Goal: Submit feedback/report problem: Ask a question

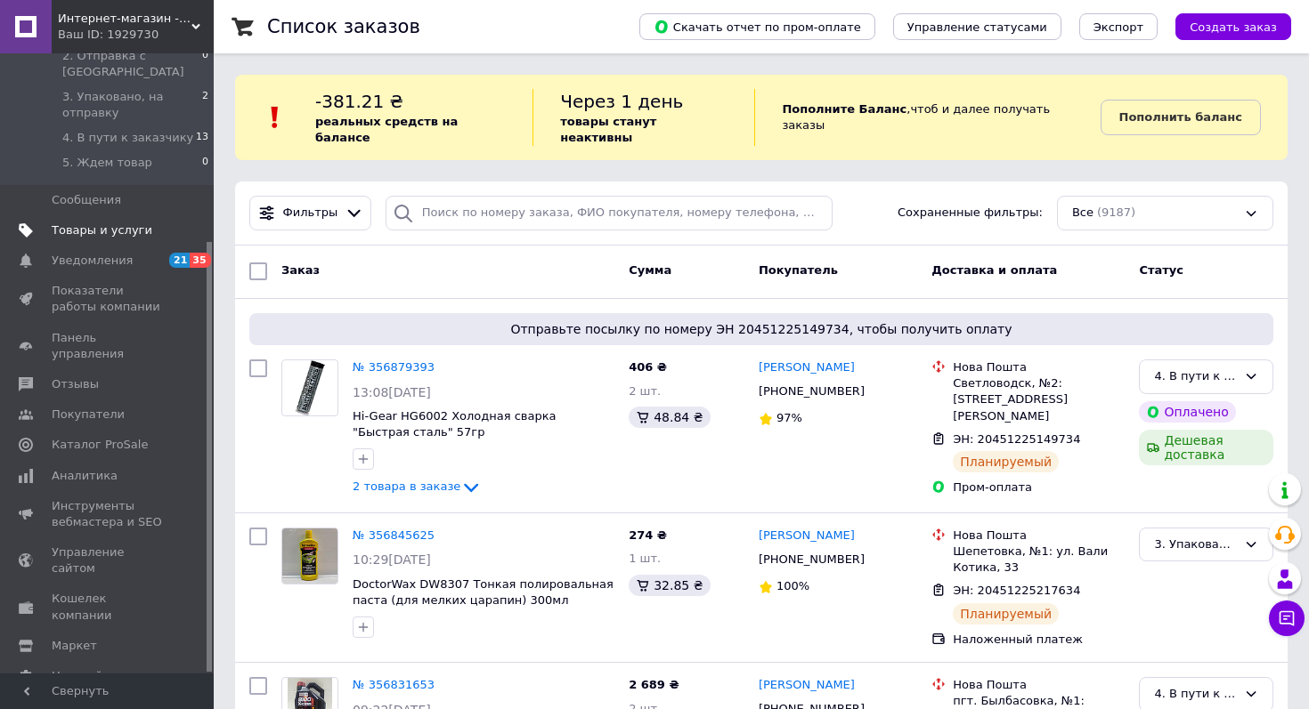
click at [112, 223] on span "Товары и услуги" at bounding box center [102, 231] width 101 height 16
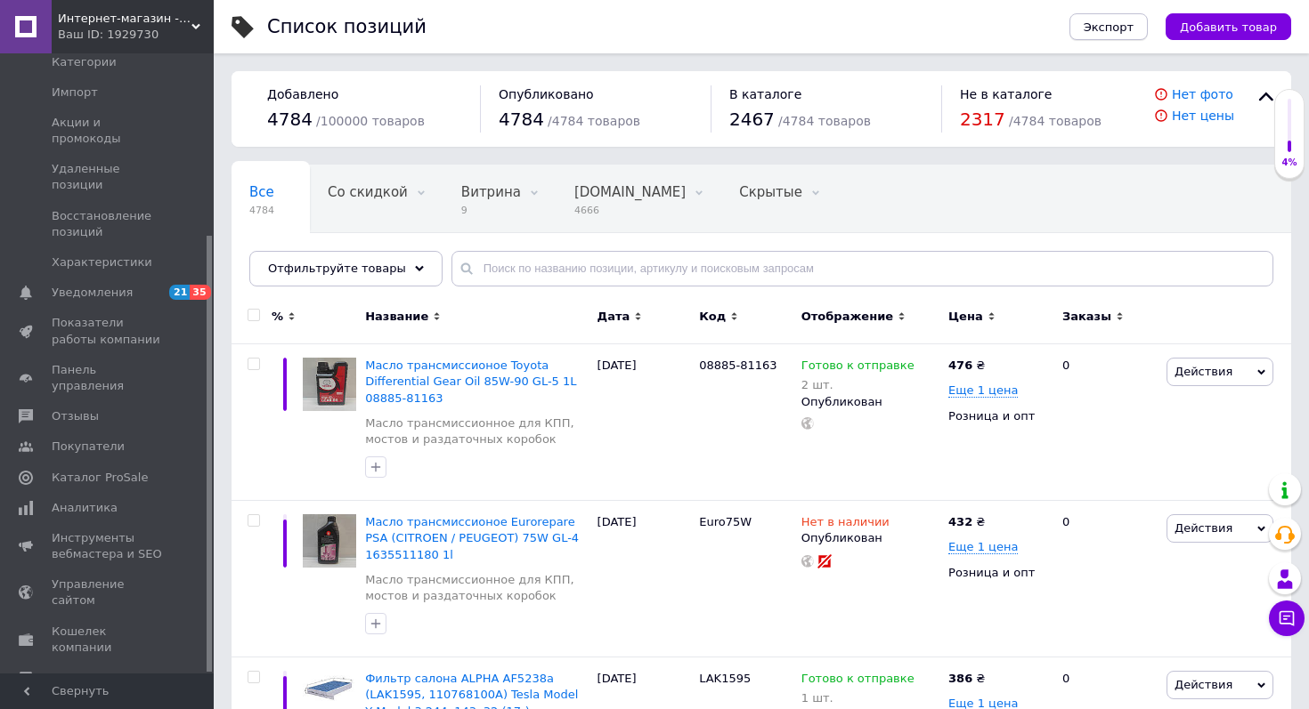
click at [1107, 35] on button "Экспорт" at bounding box center [1108, 26] width 78 height 27
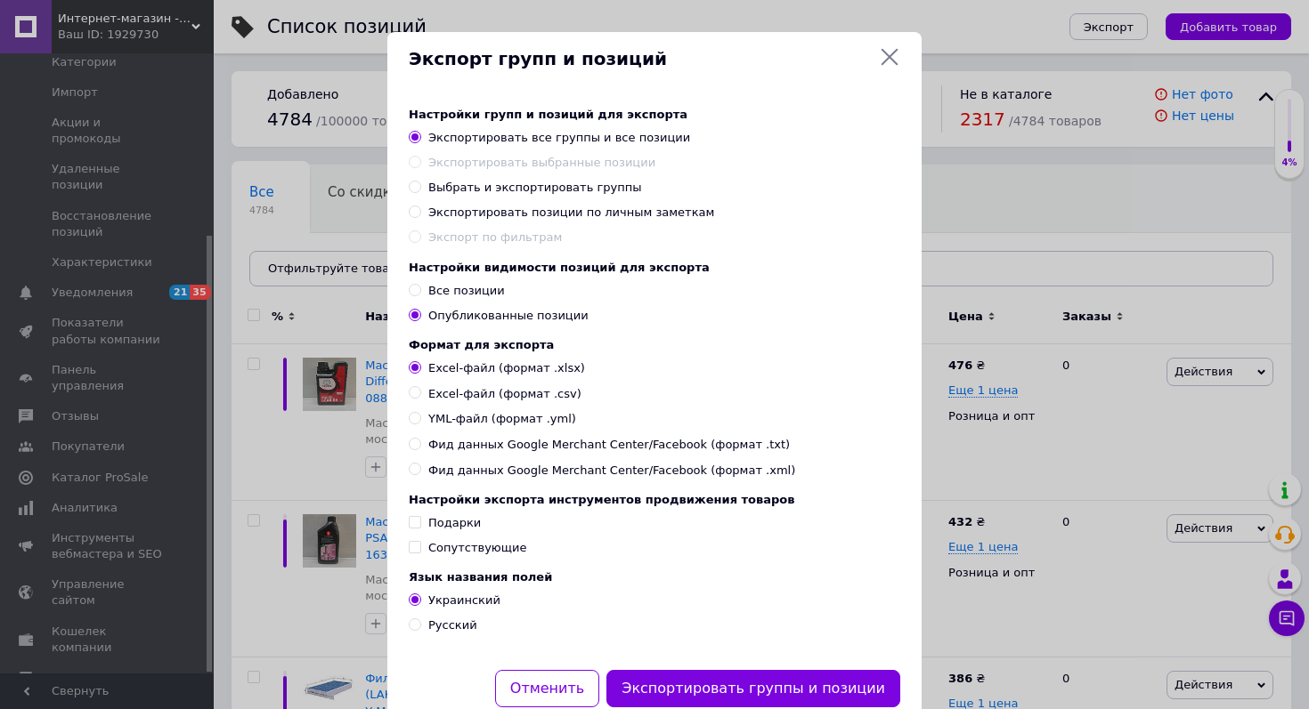
click at [456, 288] on span "Все позиции" at bounding box center [466, 290] width 77 height 13
click at [420, 288] on input "Все позиции" at bounding box center [415, 290] width 12 height 12
radio input "true"
click at [443, 398] on span "Excel-файл (формат .csv)" at bounding box center [504, 394] width 153 height 16
click at [420, 398] on input "Excel-файл (формат .csv)" at bounding box center [415, 392] width 12 height 12
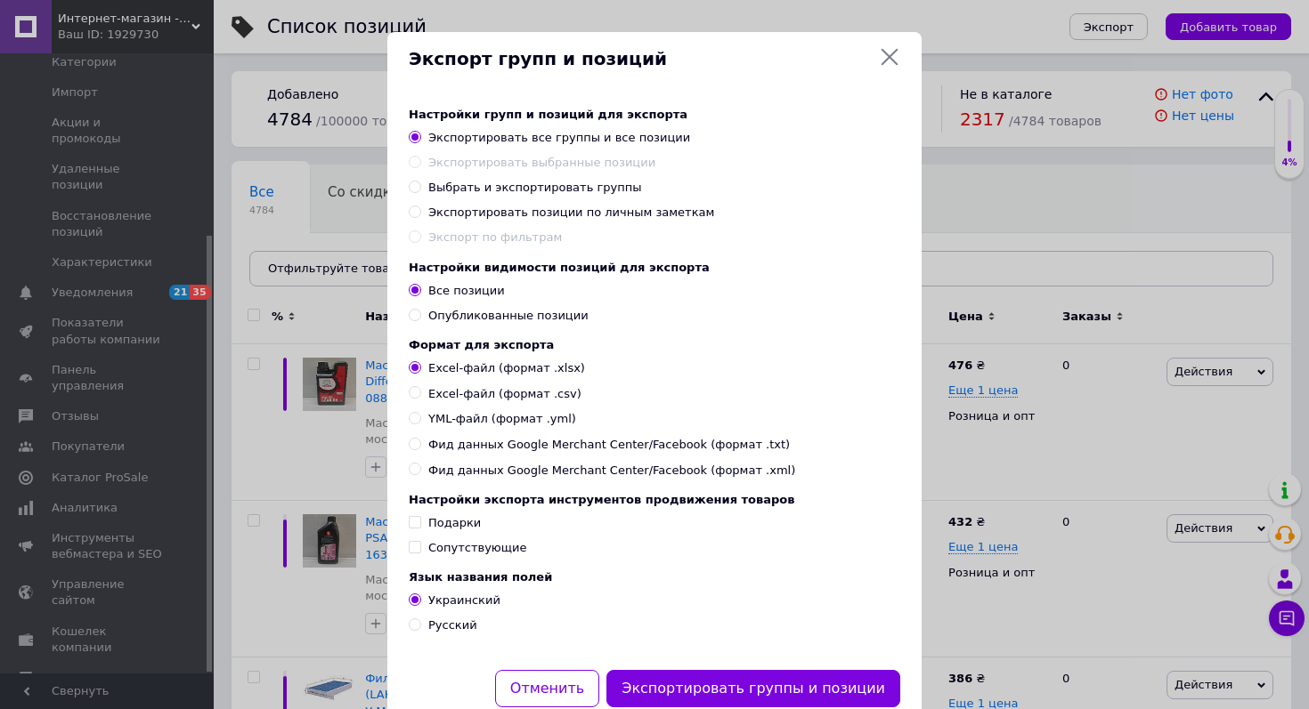
radio input "true"
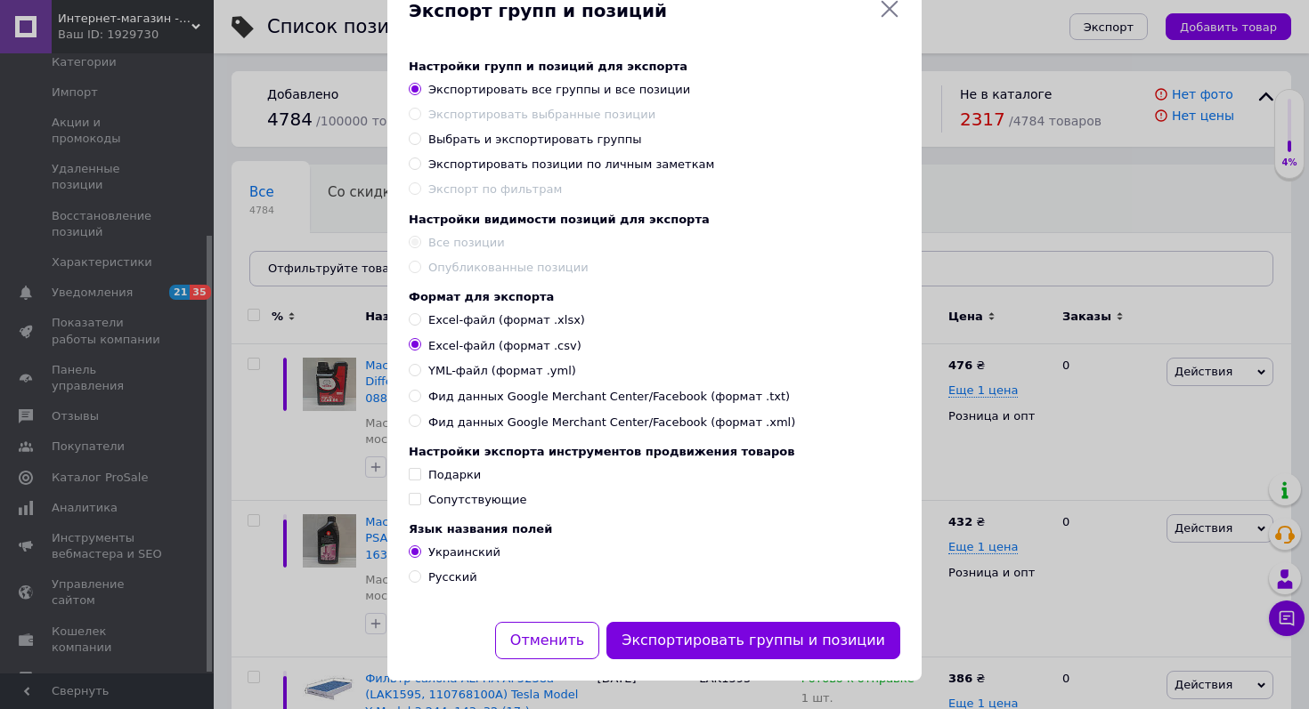
scroll to position [57, 0]
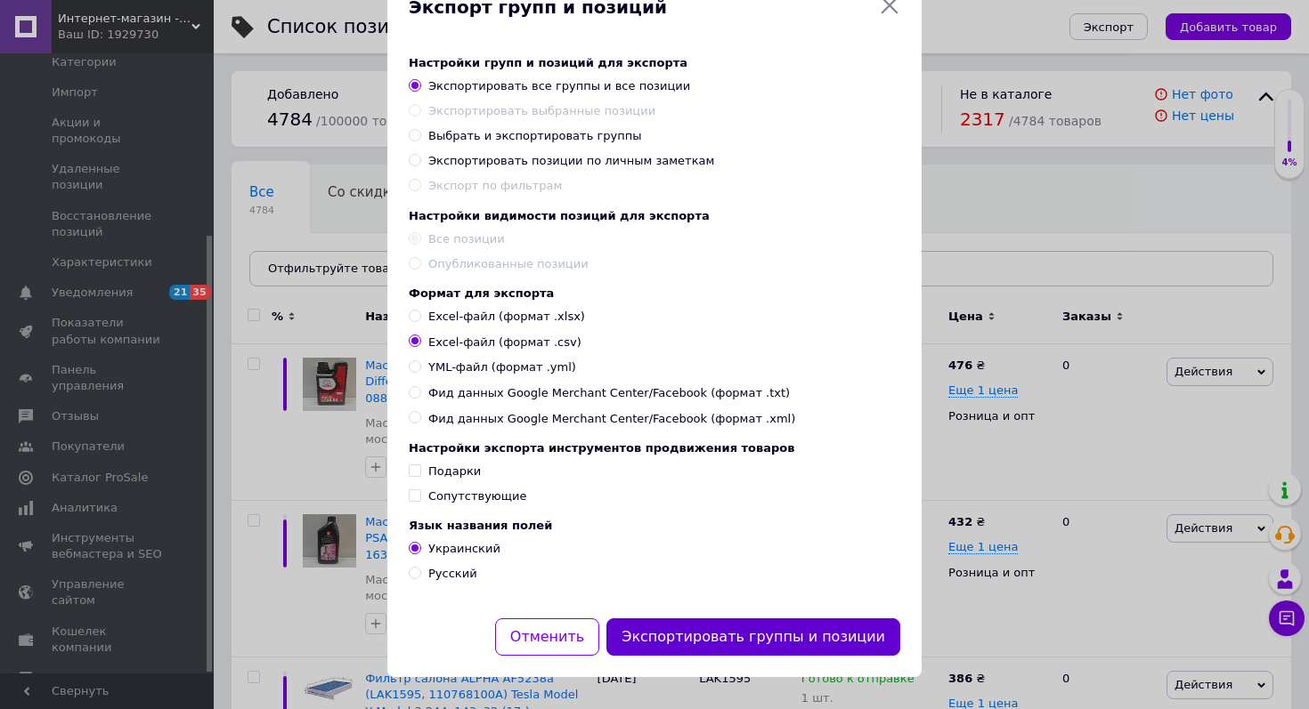
click at [739, 638] on button "Экспортировать группы и позиции" at bounding box center [753, 638] width 294 height 38
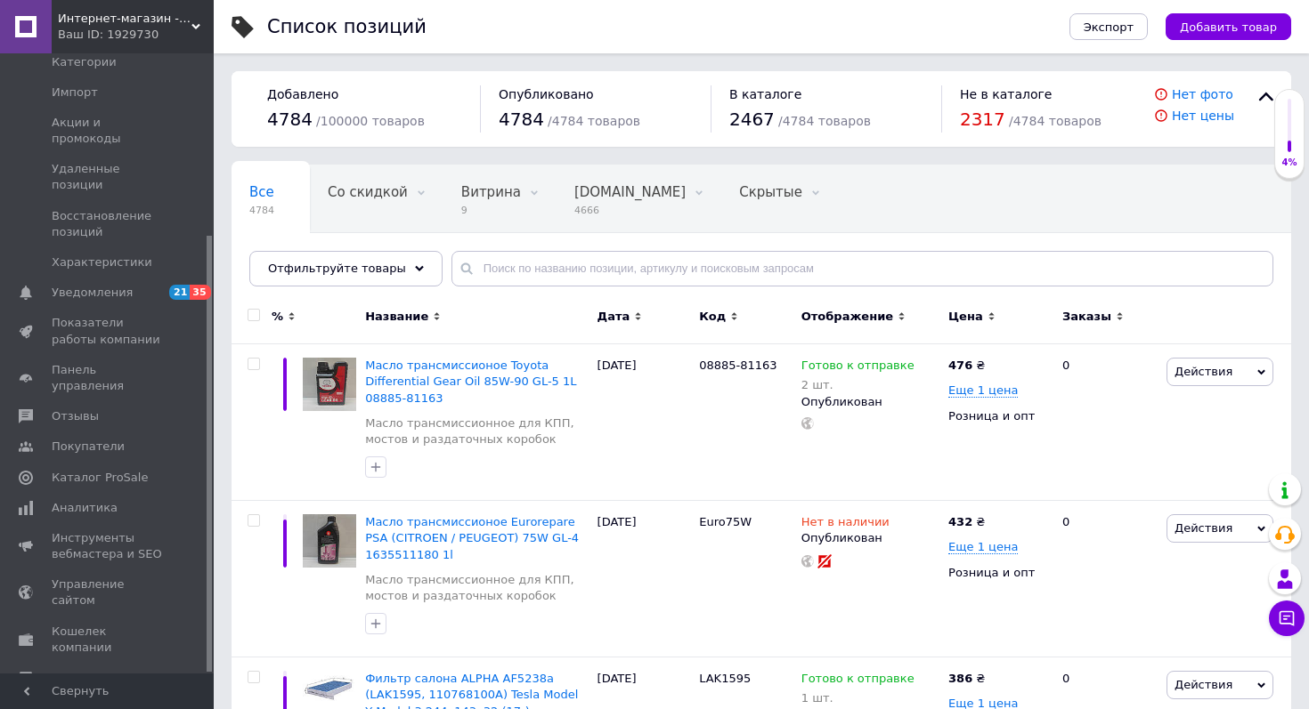
click at [198, 31] on div "Ваш ID: 1929730" at bounding box center [136, 35] width 156 height 16
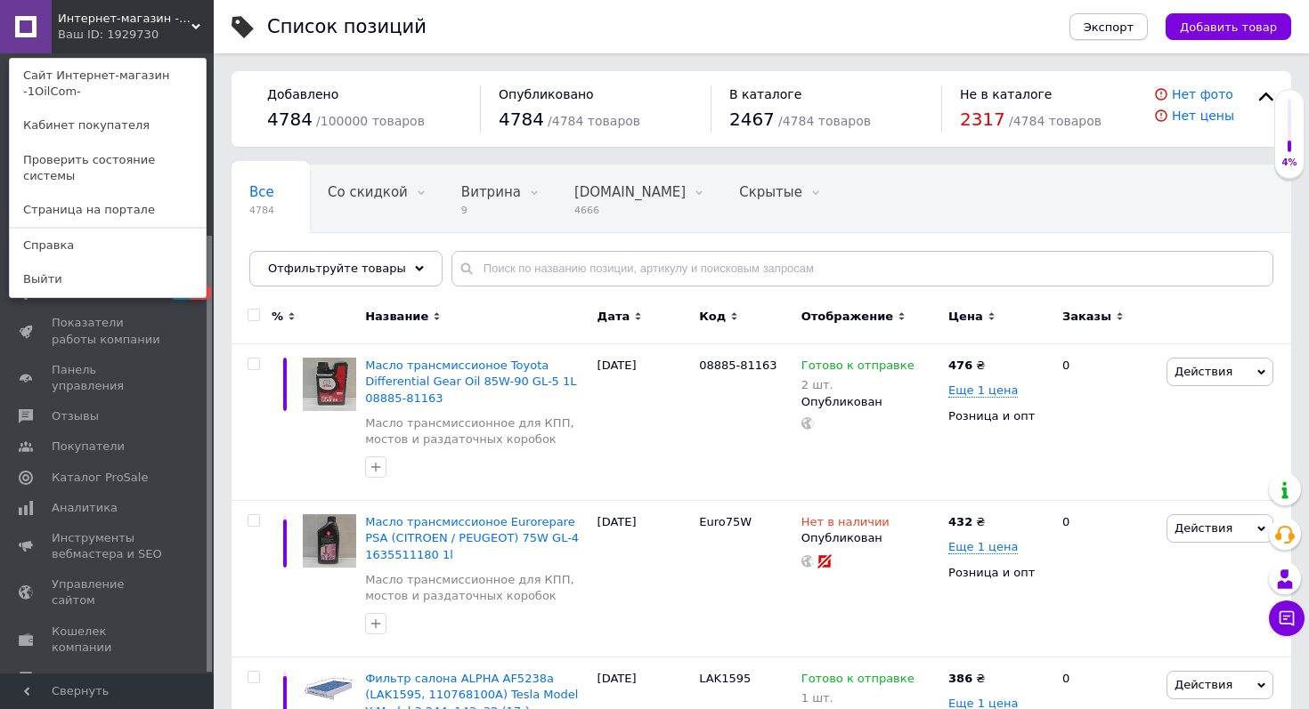
click at [1118, 34] on button "Экспорт" at bounding box center [1108, 26] width 78 height 27
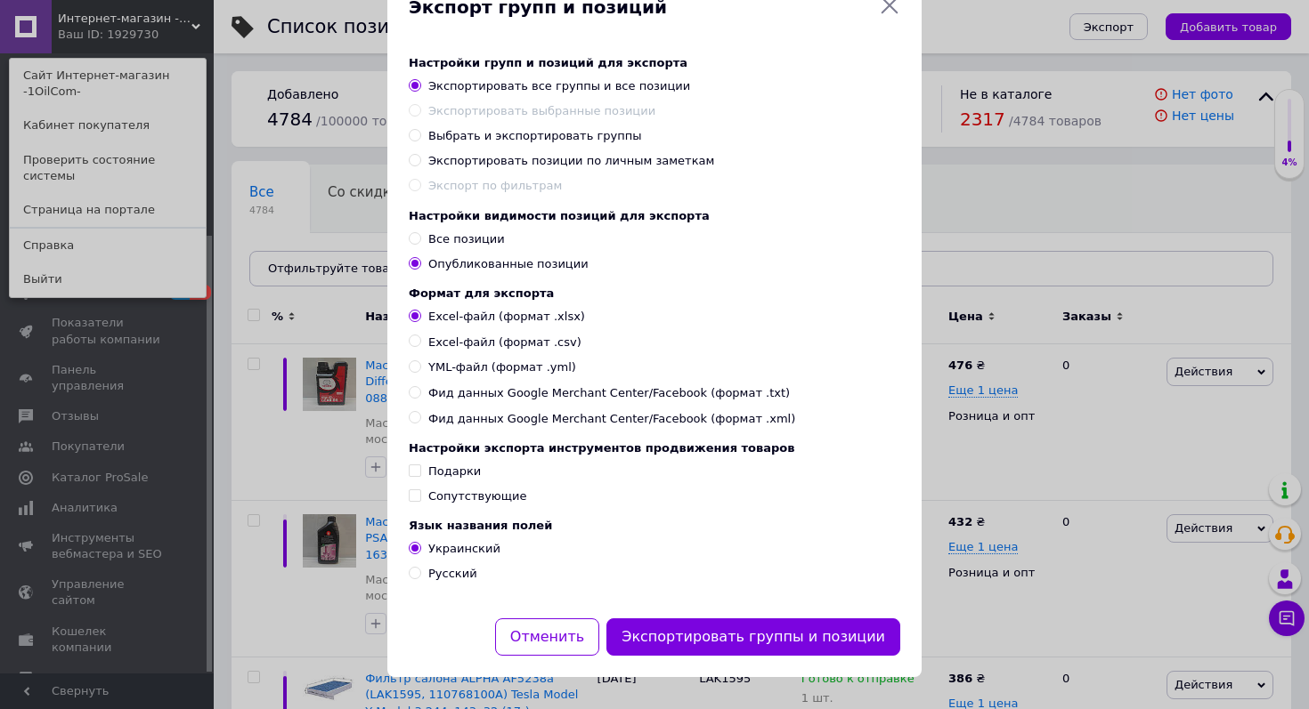
click at [505, 335] on span "Excel-файл (формат .csv)" at bounding box center [504, 343] width 153 height 16
click at [420, 335] on input "Excel-файл (формат .csv)" at bounding box center [415, 341] width 12 height 12
radio input "true"
click at [505, 335] on span "Excel-файл (формат .csv)" at bounding box center [504, 343] width 153 height 16
click at [420, 335] on input "Excel-файл (формат .csv)" at bounding box center [415, 341] width 12 height 12
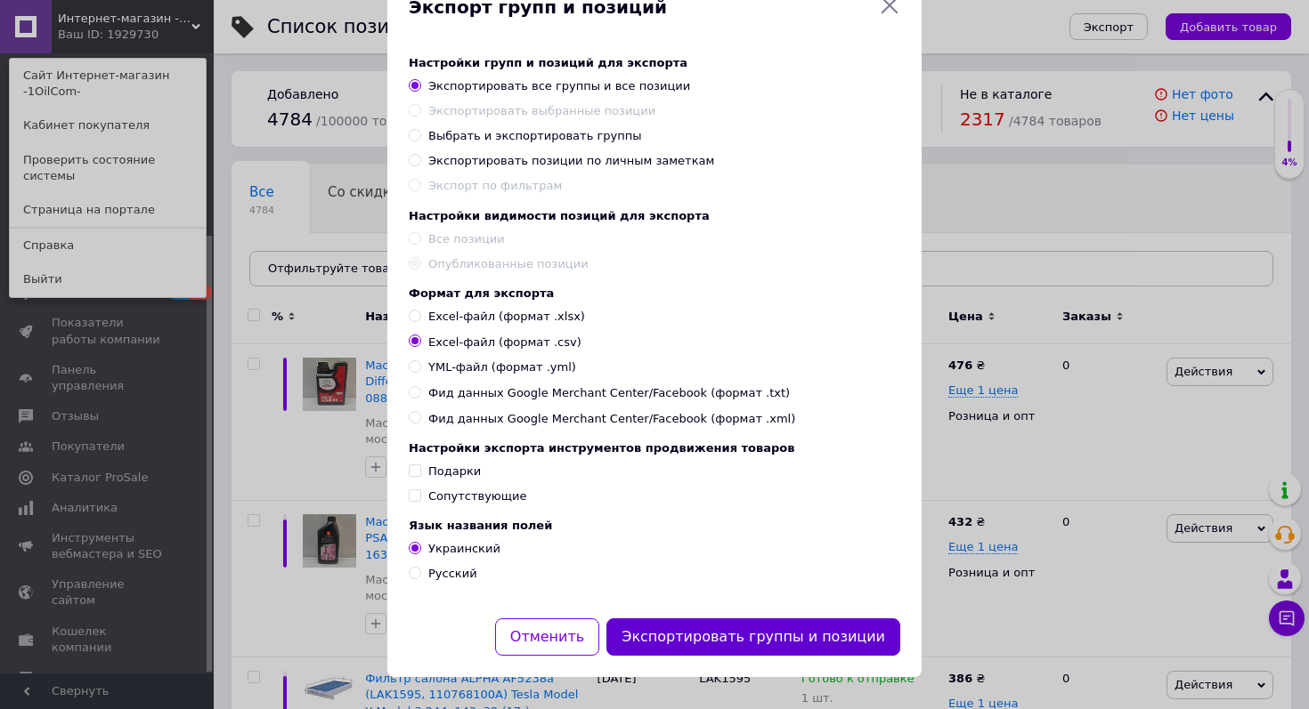
click at [742, 636] on button "Экспортировать группы и позиции" at bounding box center [753, 638] width 294 height 38
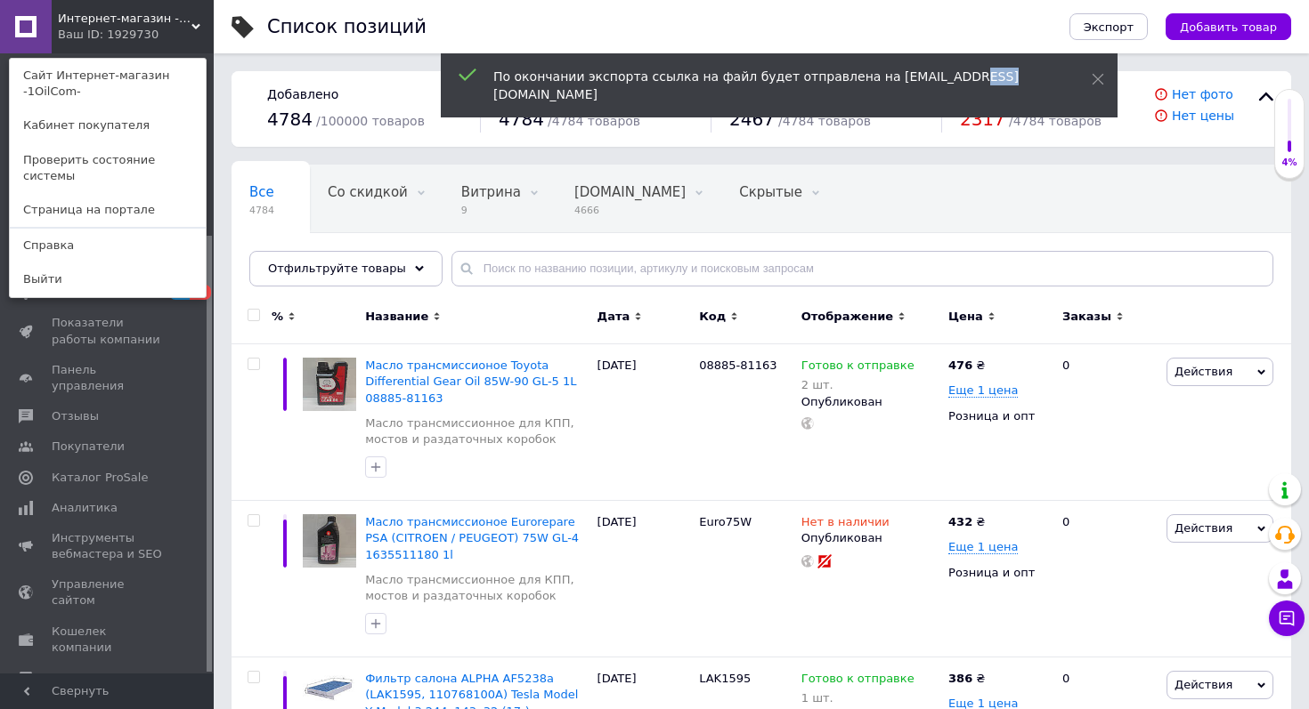
drag, startPoint x: 972, startPoint y: 83, endPoint x: 930, endPoint y: 82, distance: 41.8
click at [934, 82] on div "По окончании экспорта ссылка на файл будет отправлена на [EMAIL_ADDRESS][DOMAIN…" at bounding box center [770, 86] width 554 height 36
drag, startPoint x: 864, startPoint y: 77, endPoint x: 1014, endPoint y: 79, distance: 149.6
click at [1014, 79] on div "По окончании экспорта ссылка на файл будет отправлена на [EMAIL_ADDRESS][DOMAIN…" at bounding box center [770, 86] width 554 height 36
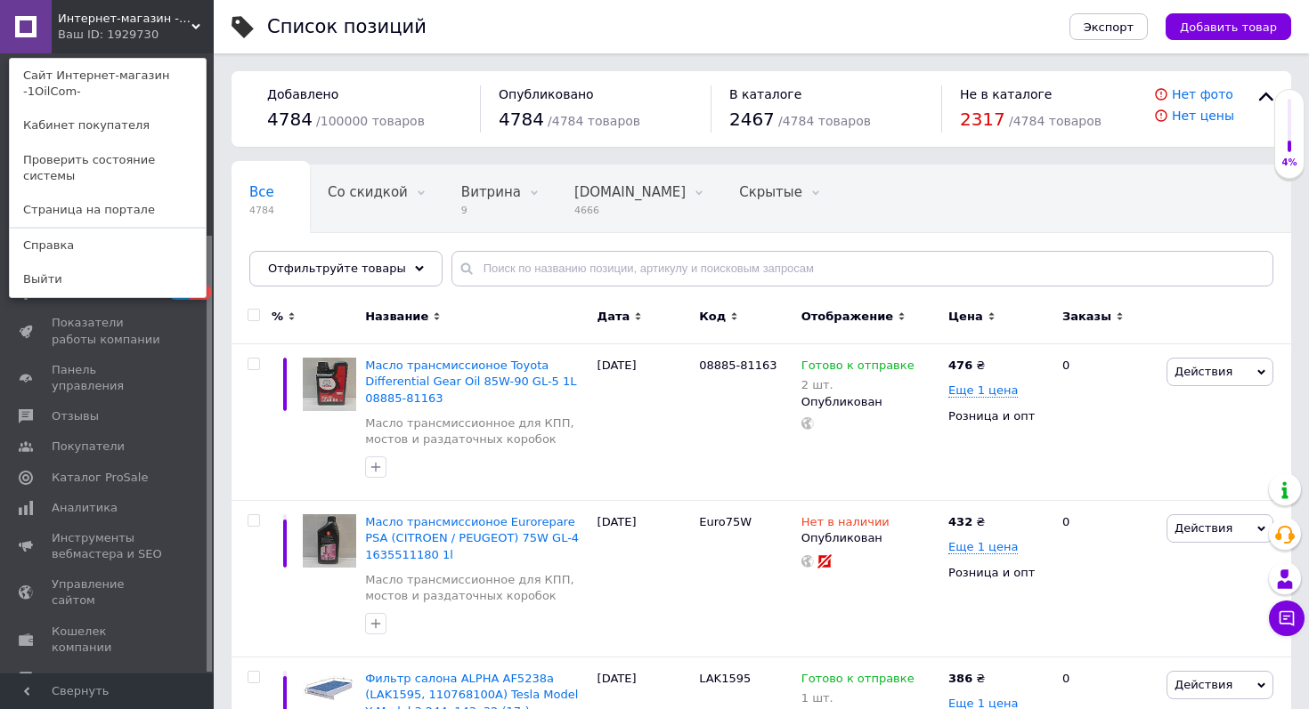
click at [856, 2] on div "Список позиций" at bounding box center [650, 26] width 766 height 53
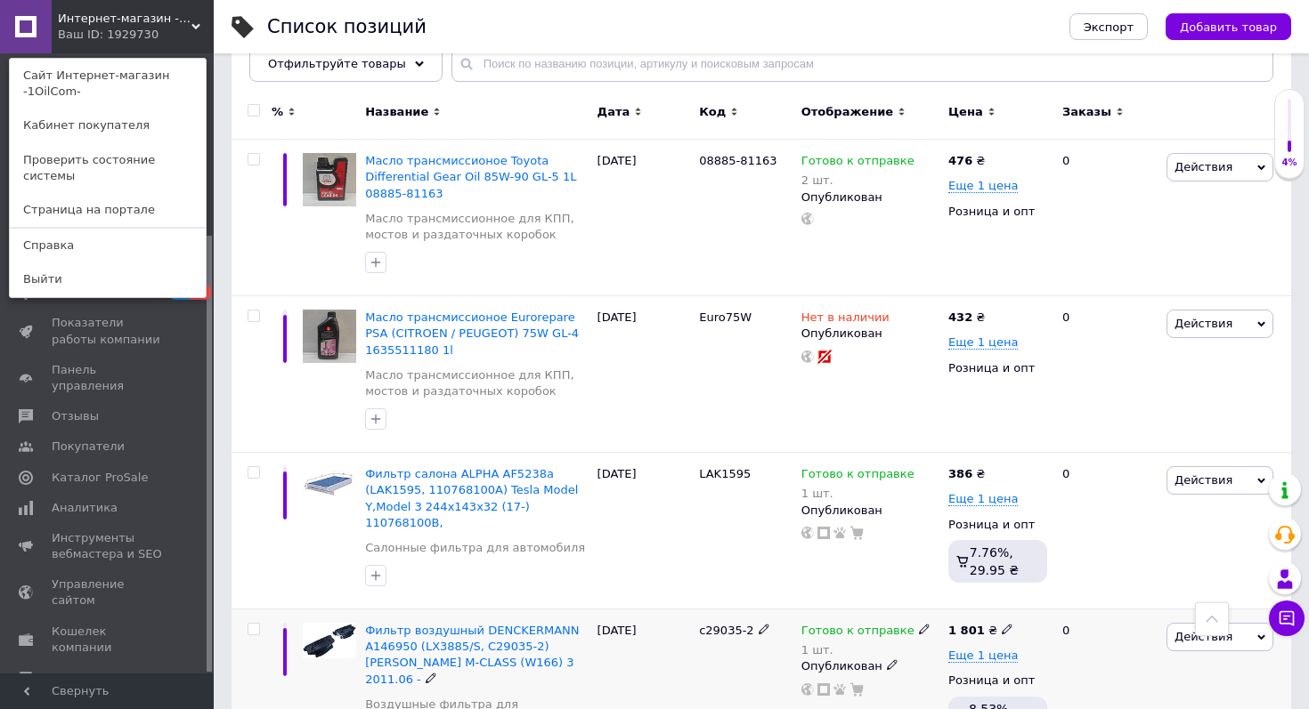
scroll to position [0, 0]
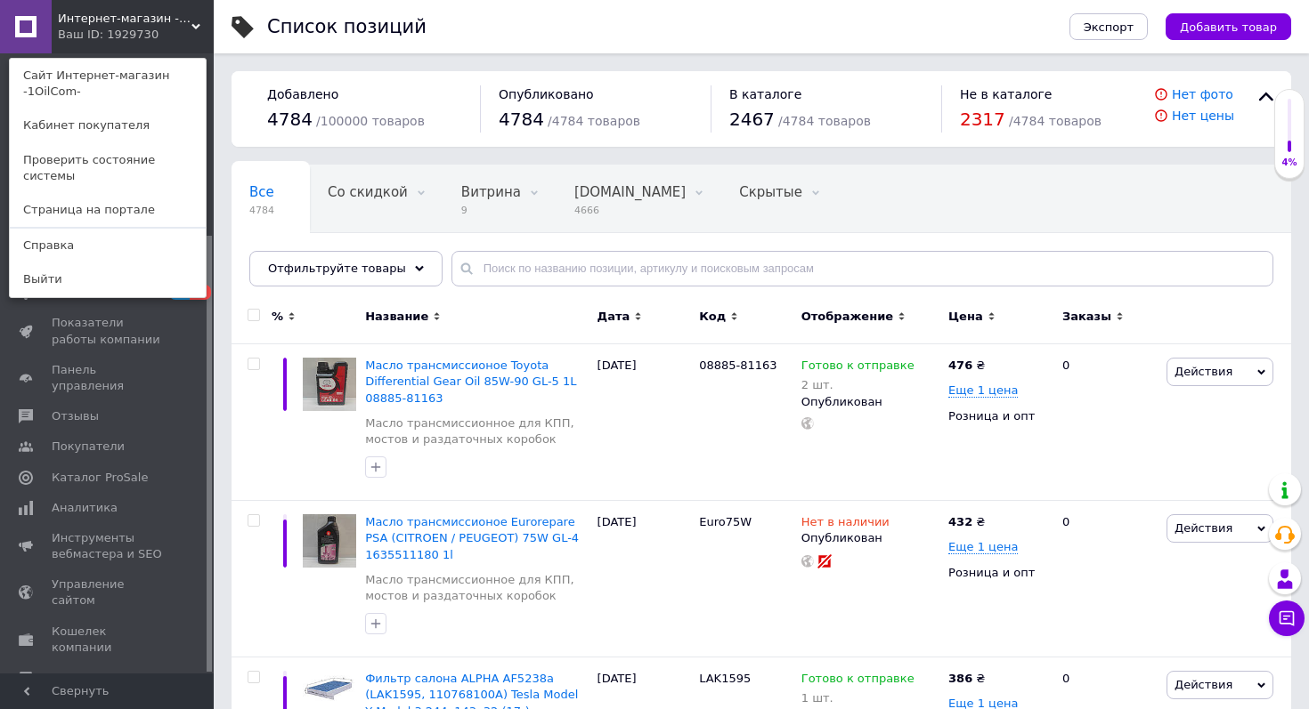
click at [171, 30] on div "Интернет-магазин -1OilCom- Ваш ID: 1929730 Сайт Интернет-магазин -1OilCom- Каби…" at bounding box center [107, 26] width 214 height 53
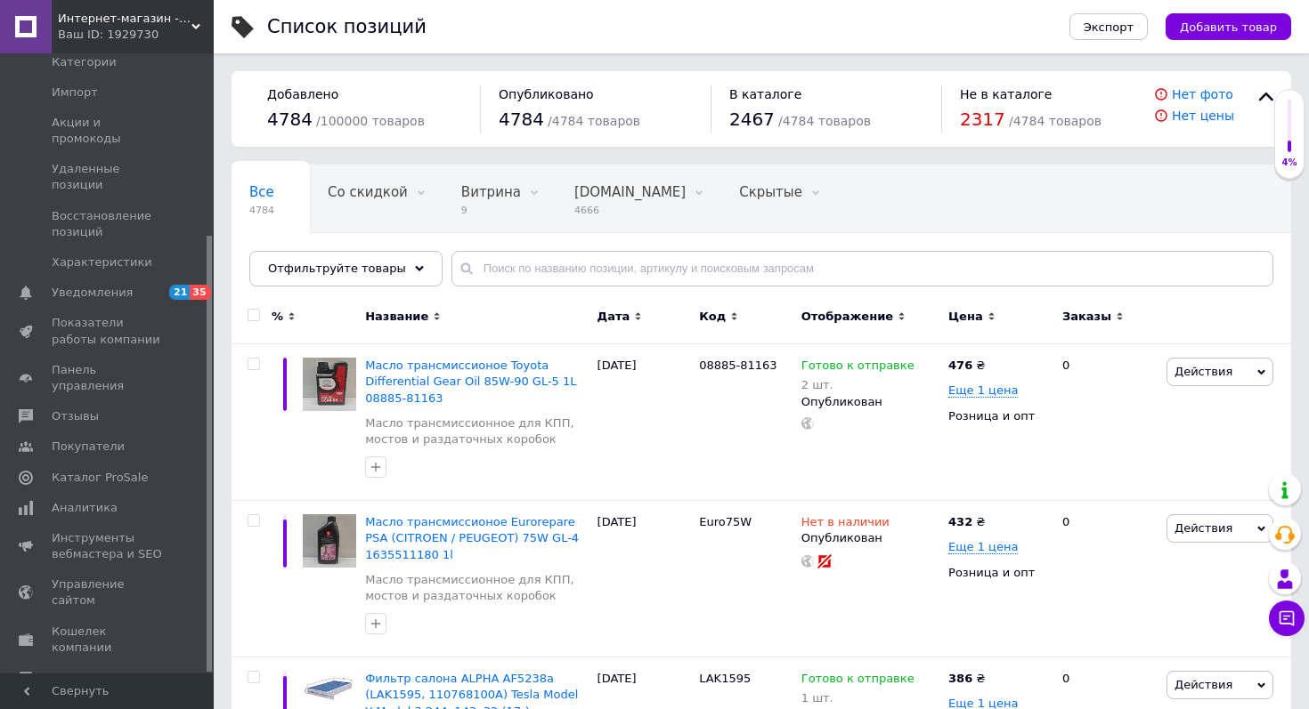
click at [171, 30] on div "Ваш ID: 1929730" at bounding box center [136, 35] width 156 height 16
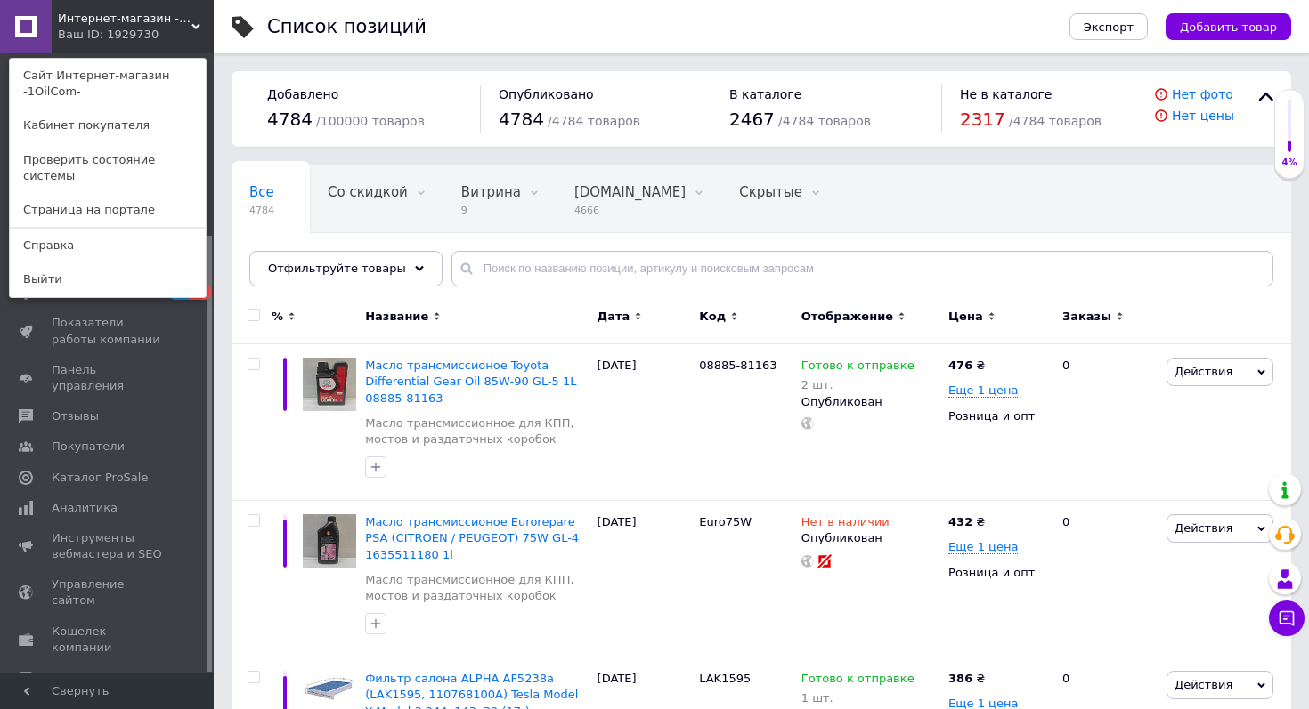
click at [167, 42] on div "Интернет-магазин -1OilCom- Ваш ID: 1929730 Сайт Интернет-магазин -1OilCom- Каби…" at bounding box center [107, 26] width 214 height 53
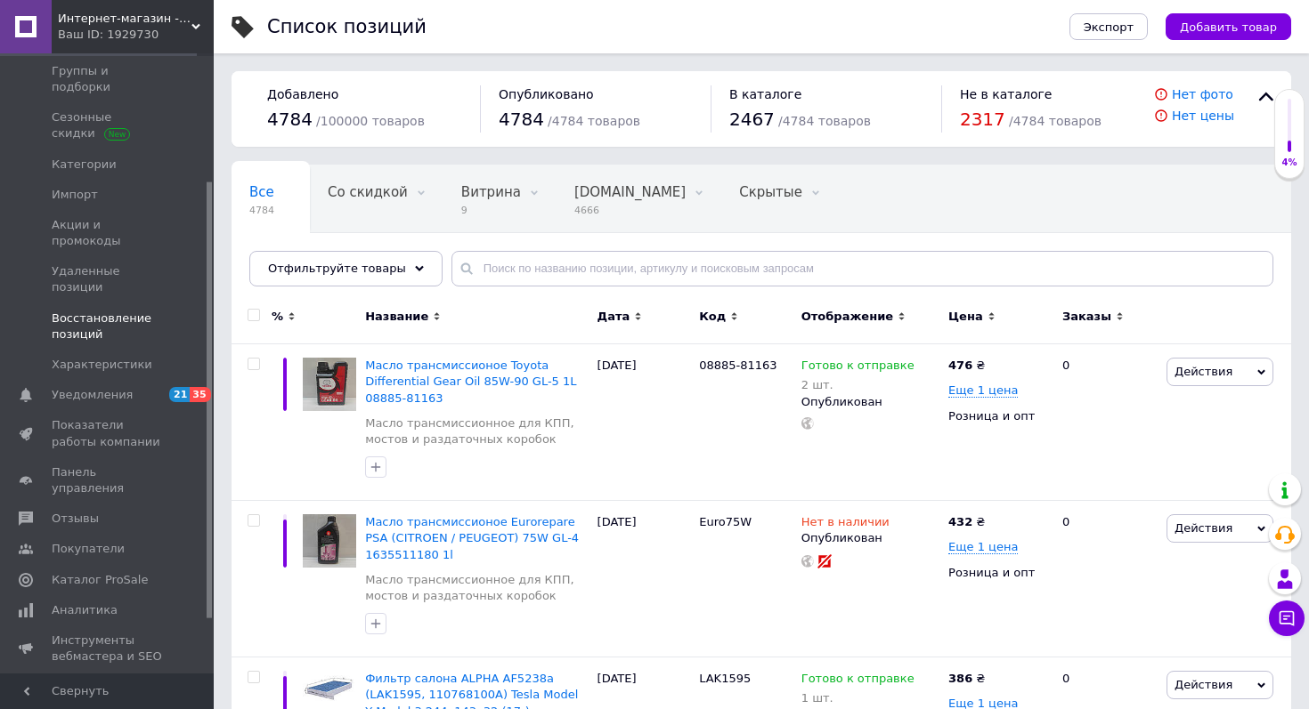
scroll to position [103, 0]
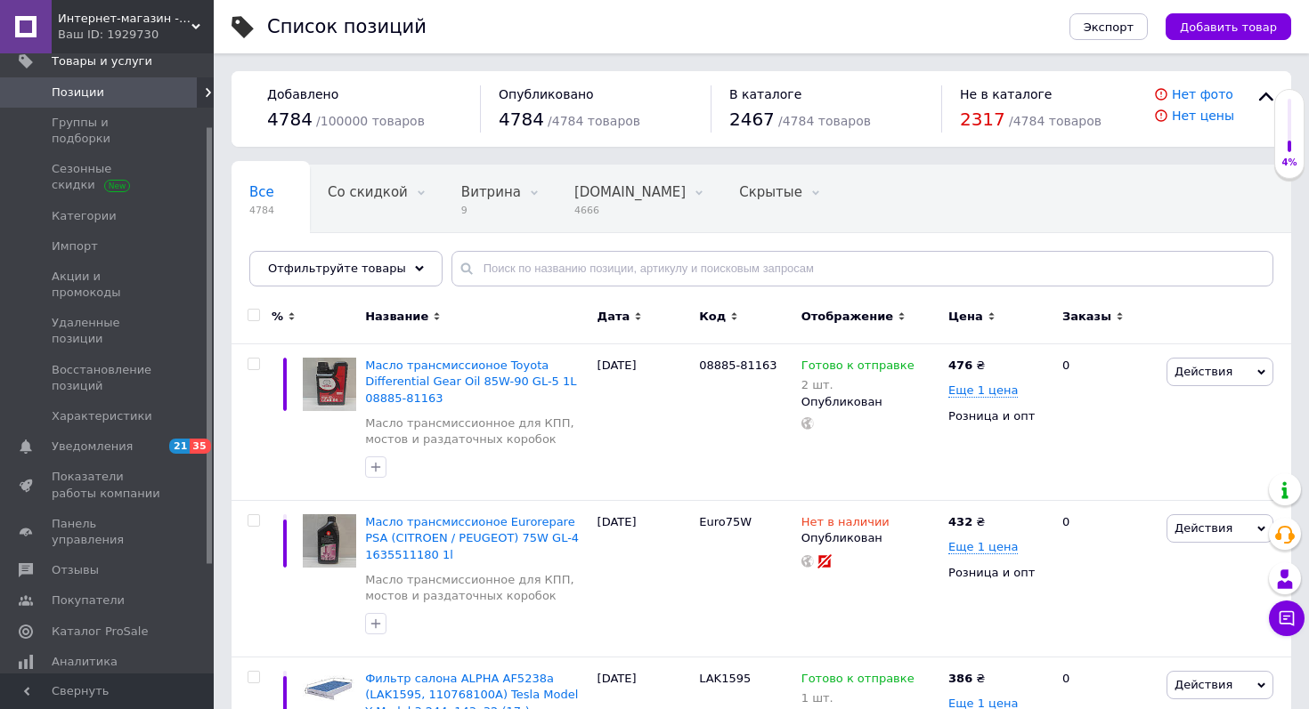
click at [107, 36] on div "Ваш ID: 1929730" at bounding box center [136, 35] width 156 height 16
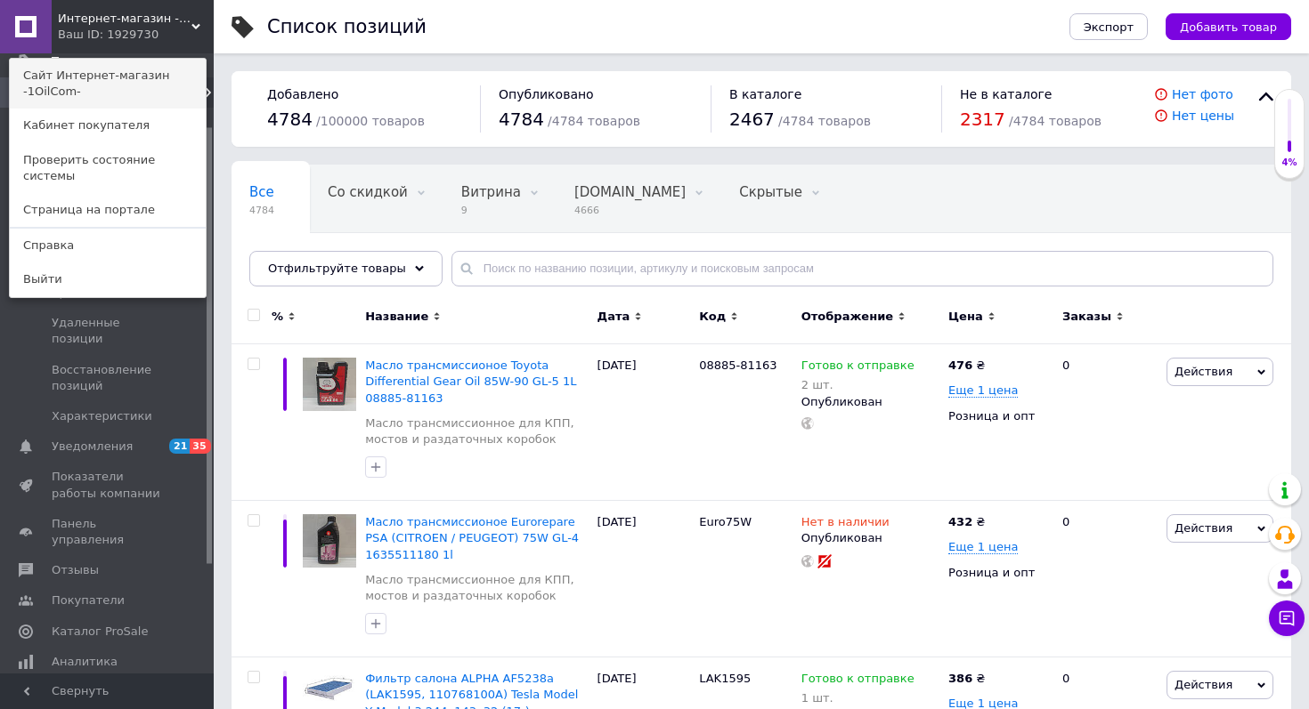
click at [128, 84] on link "Сайт Интернет-магазин -1OilCom-" at bounding box center [108, 84] width 196 height 50
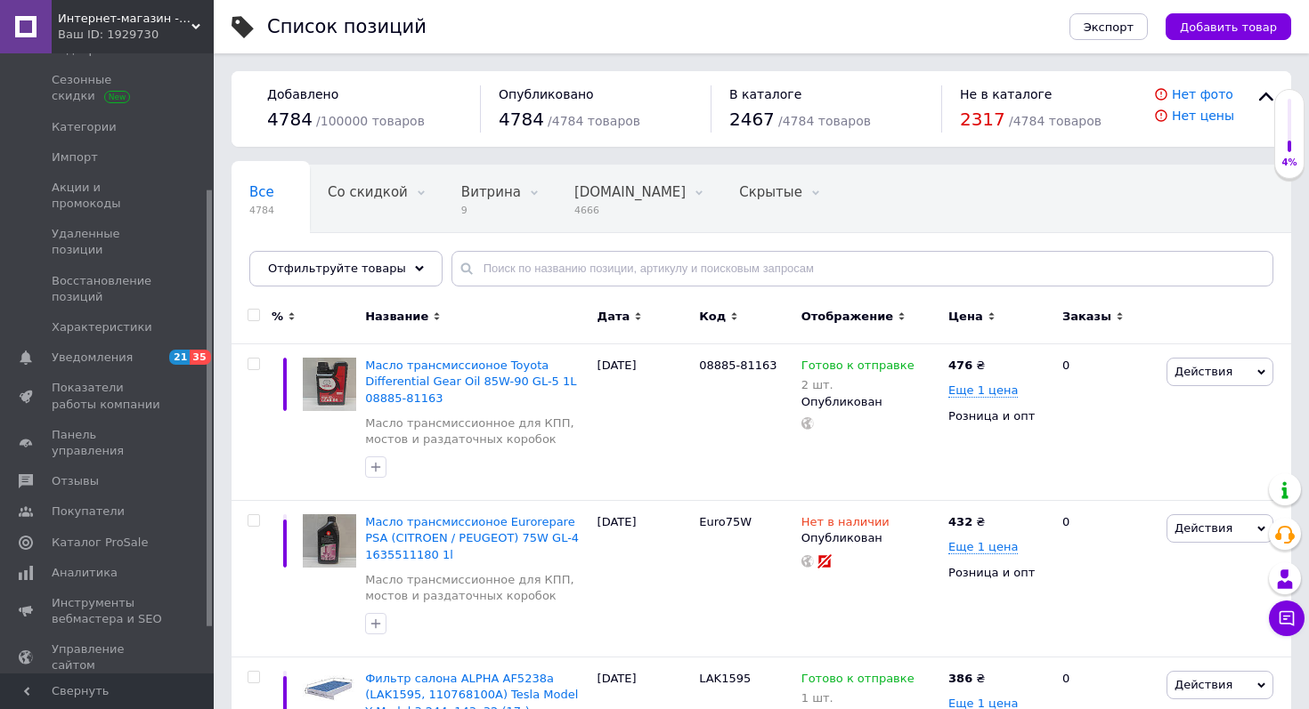
scroll to position [257, 0]
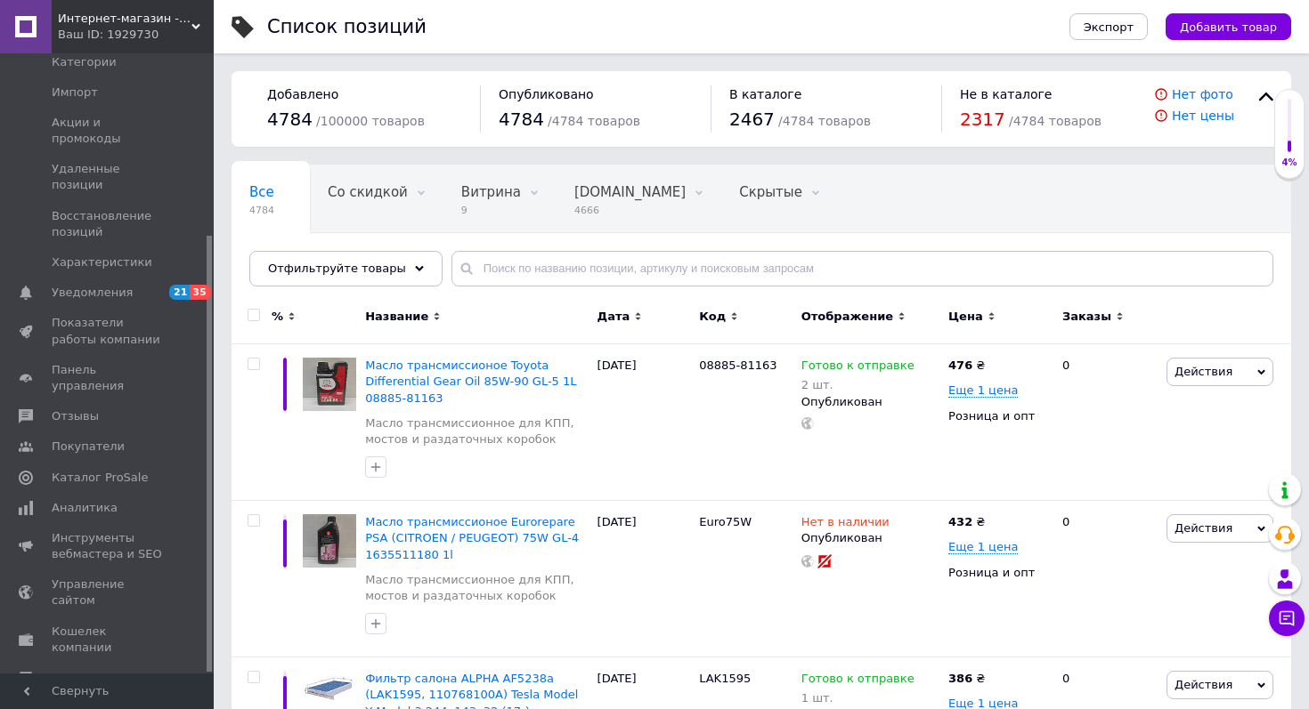
click at [85, 701] on span "Настройки" at bounding box center [84, 709] width 65 height 16
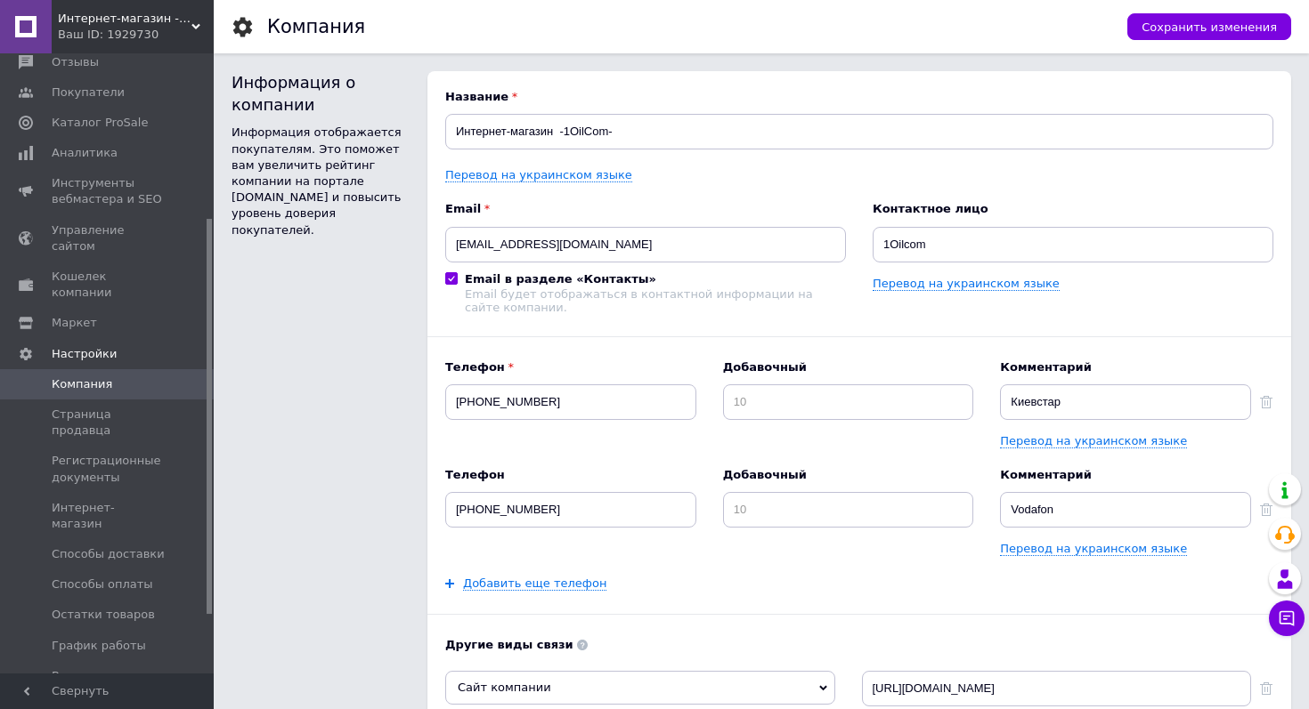
click at [1012, 431] on div "Комментарий Киевстар Перевод на украинском языке" at bounding box center [1125, 405] width 251 height 90
click at [535, 244] on input "[EMAIL_ADDRESS][DOMAIN_NAME]" at bounding box center [645, 245] width 401 height 36
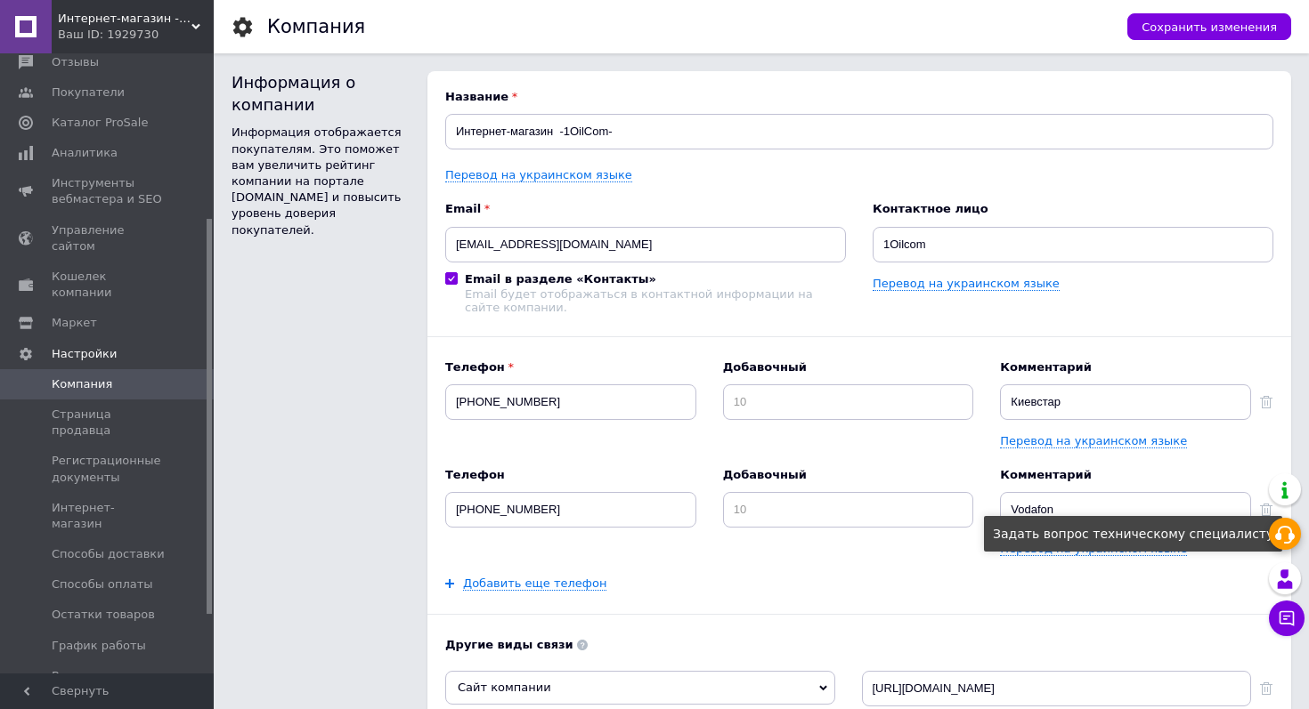
click at [1289, 531] on icon at bounding box center [1284, 534] width 21 height 21
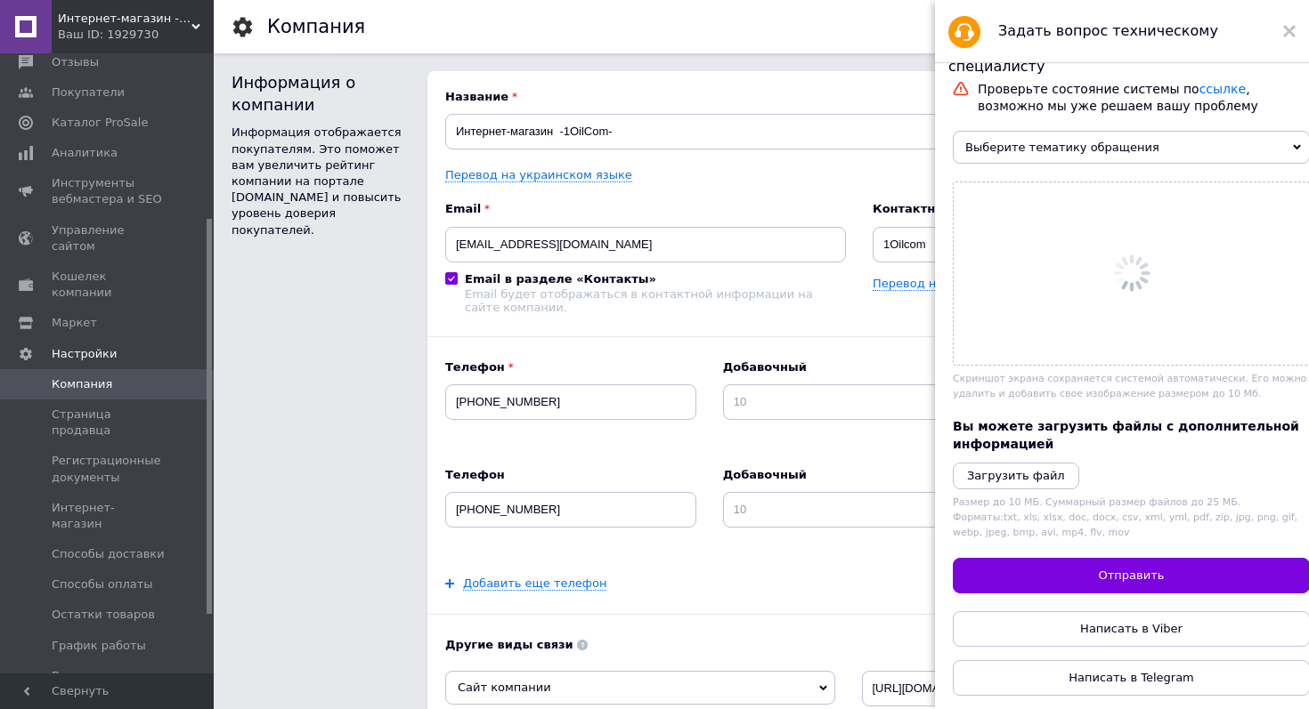
click at [1046, 160] on span "Выберите тематику обращения" at bounding box center [1130, 147] width 357 height 33
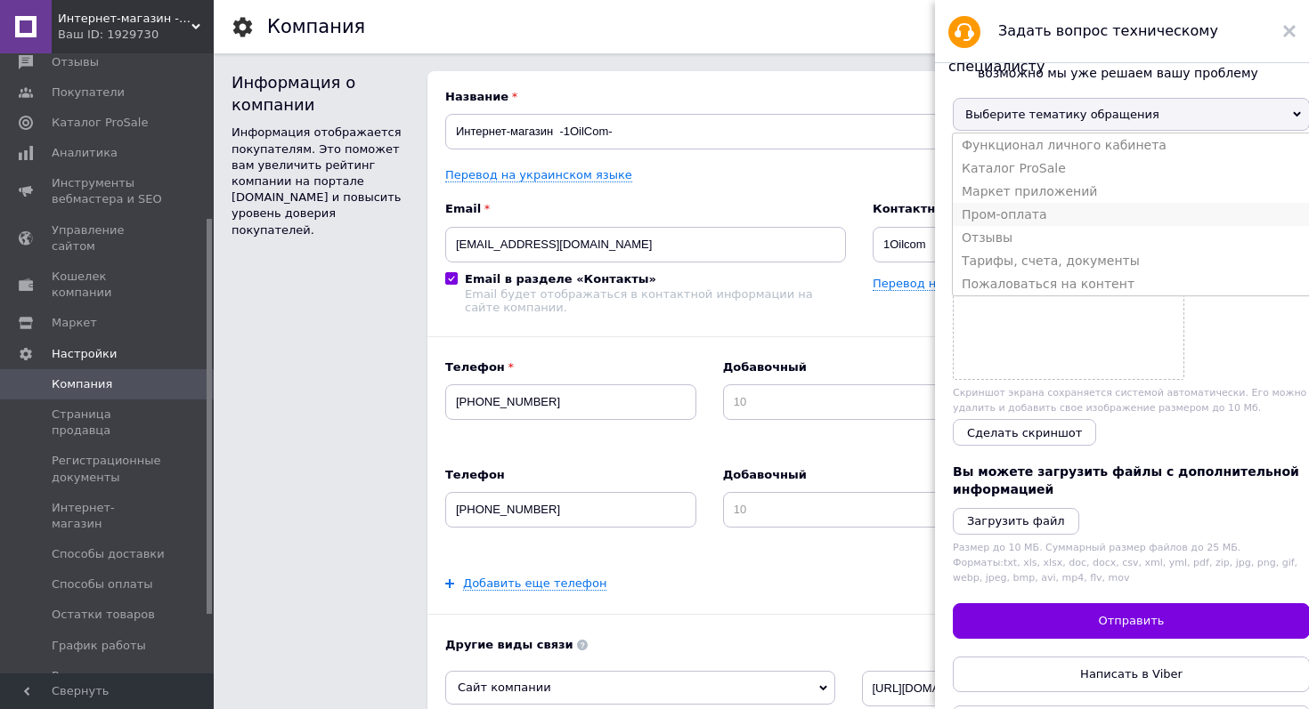
scroll to position [26, 0]
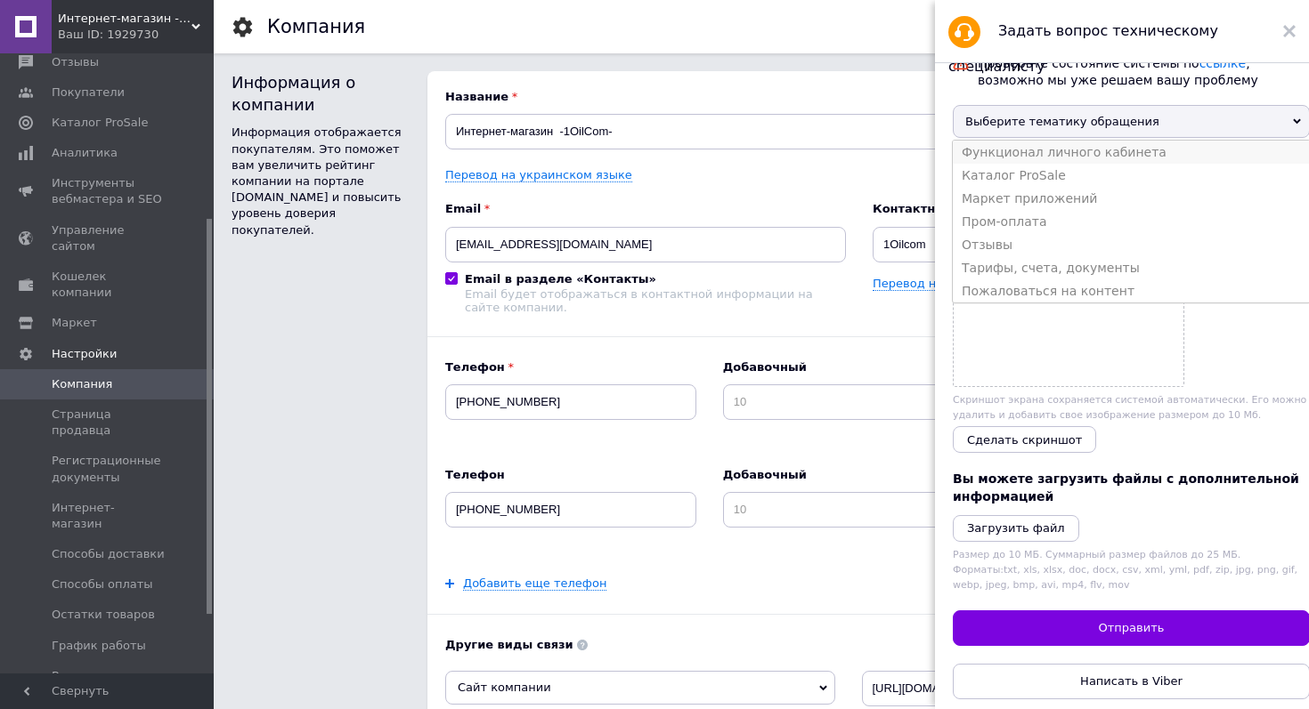
click at [1039, 151] on li "Функционал личного кабинета" at bounding box center [1130, 152] width 357 height 23
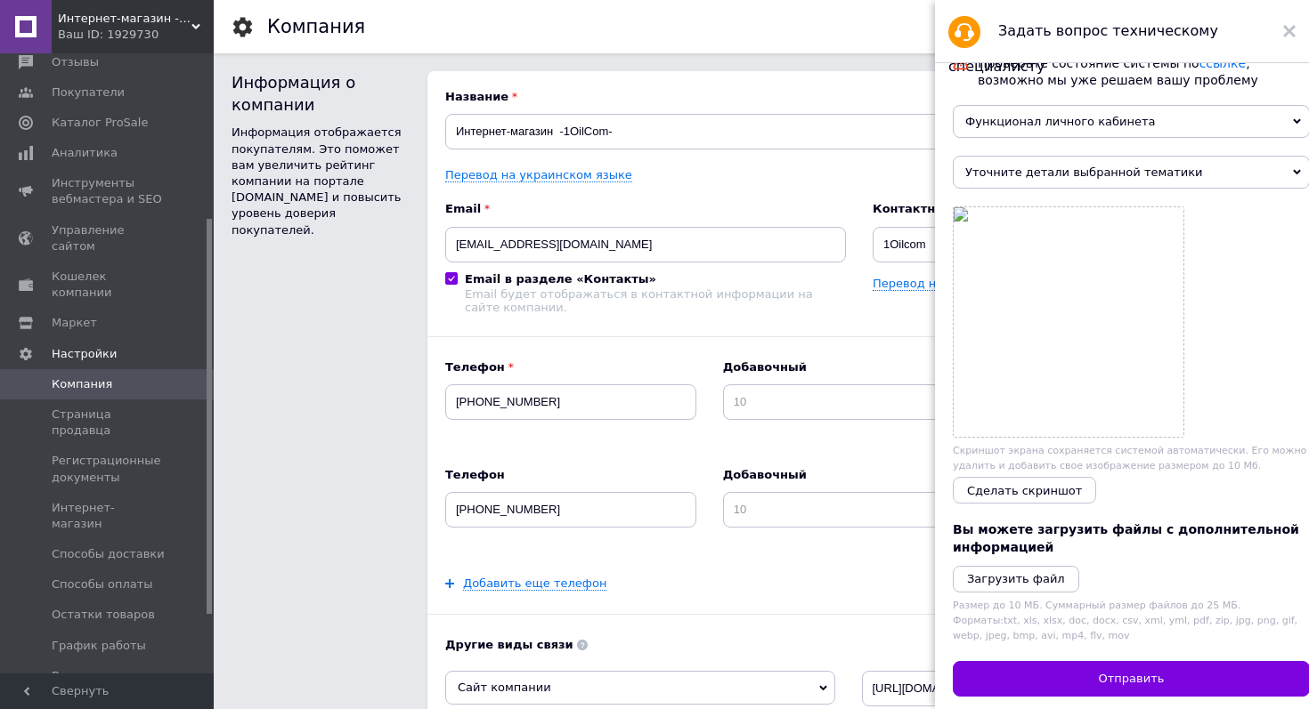
click at [1073, 176] on span "Уточните детали выбранной тематики" at bounding box center [1130, 172] width 357 height 33
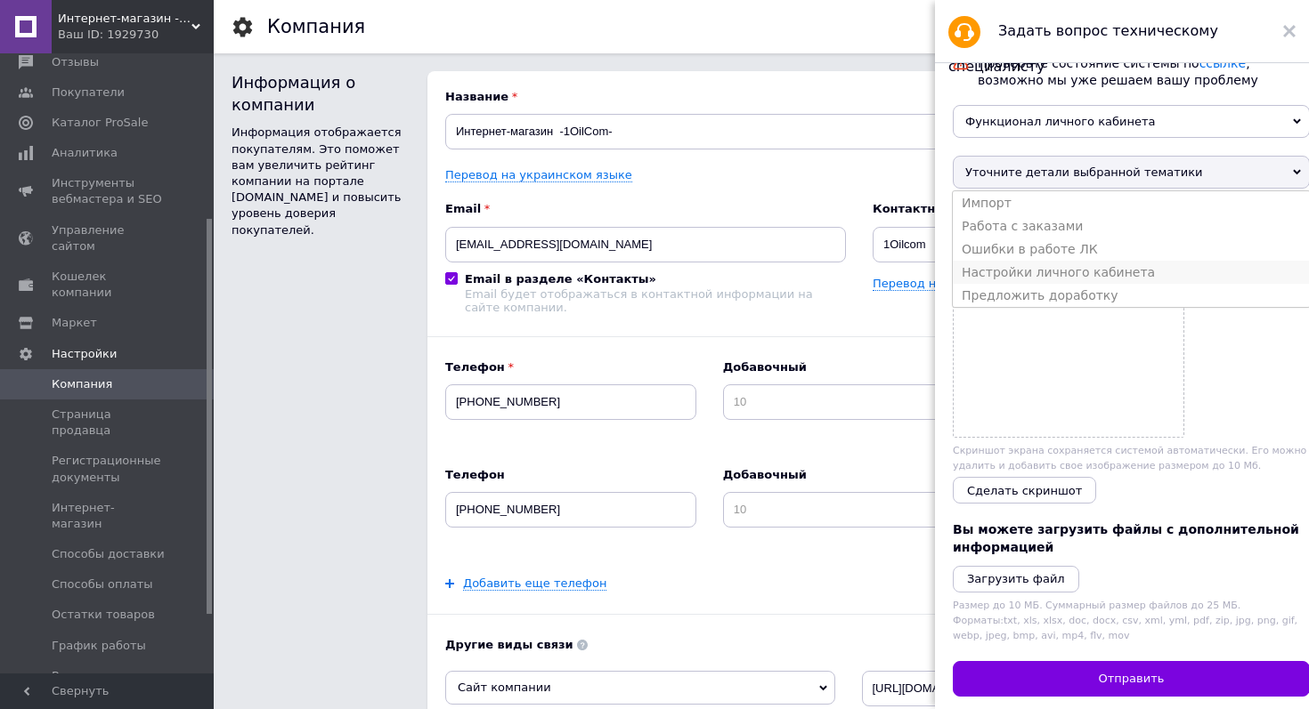
click at [1076, 271] on li "Настройки личного кабинета" at bounding box center [1130, 272] width 357 height 23
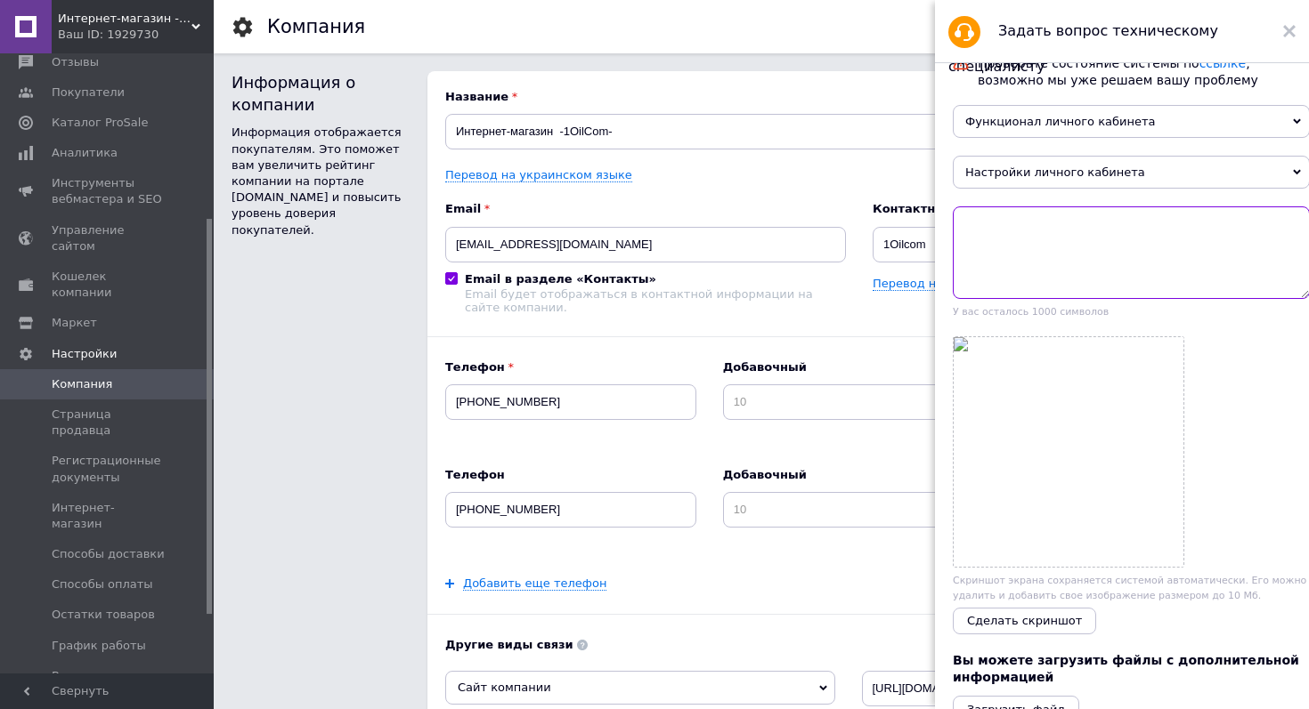
click at [1036, 260] on textarea at bounding box center [1130, 253] width 357 height 93
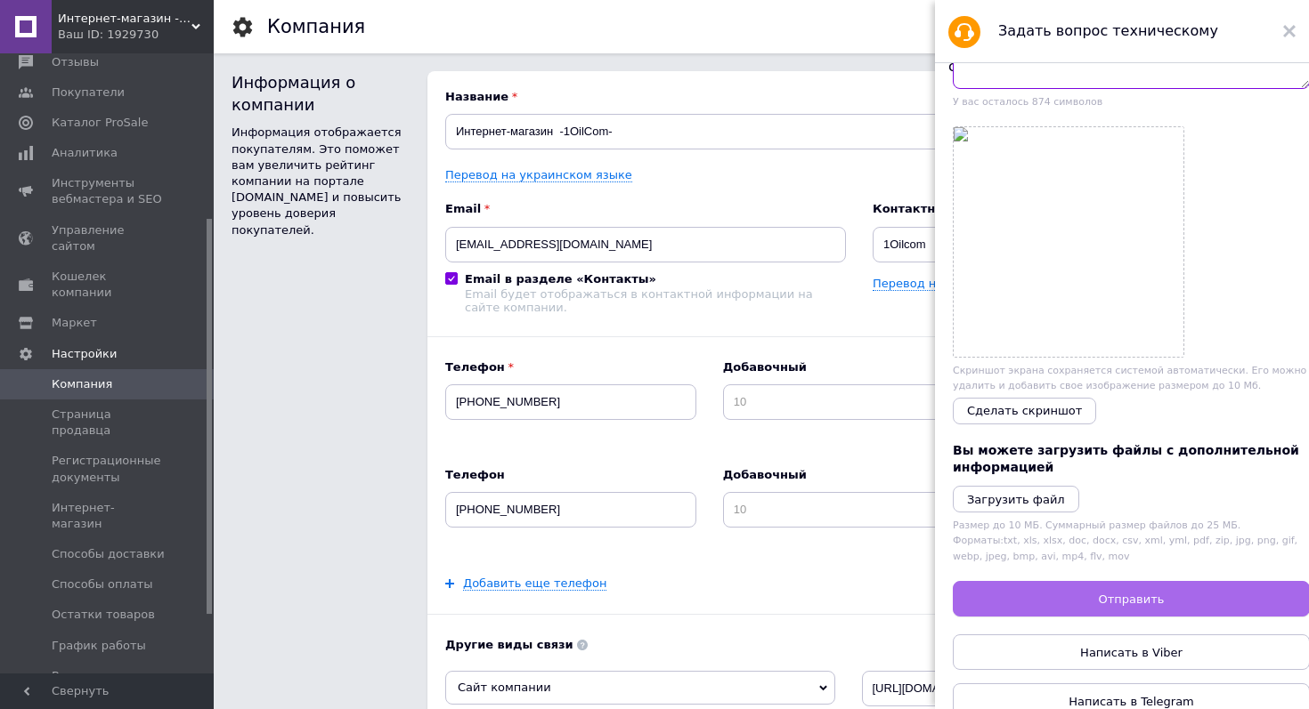
scroll to position [263, 0]
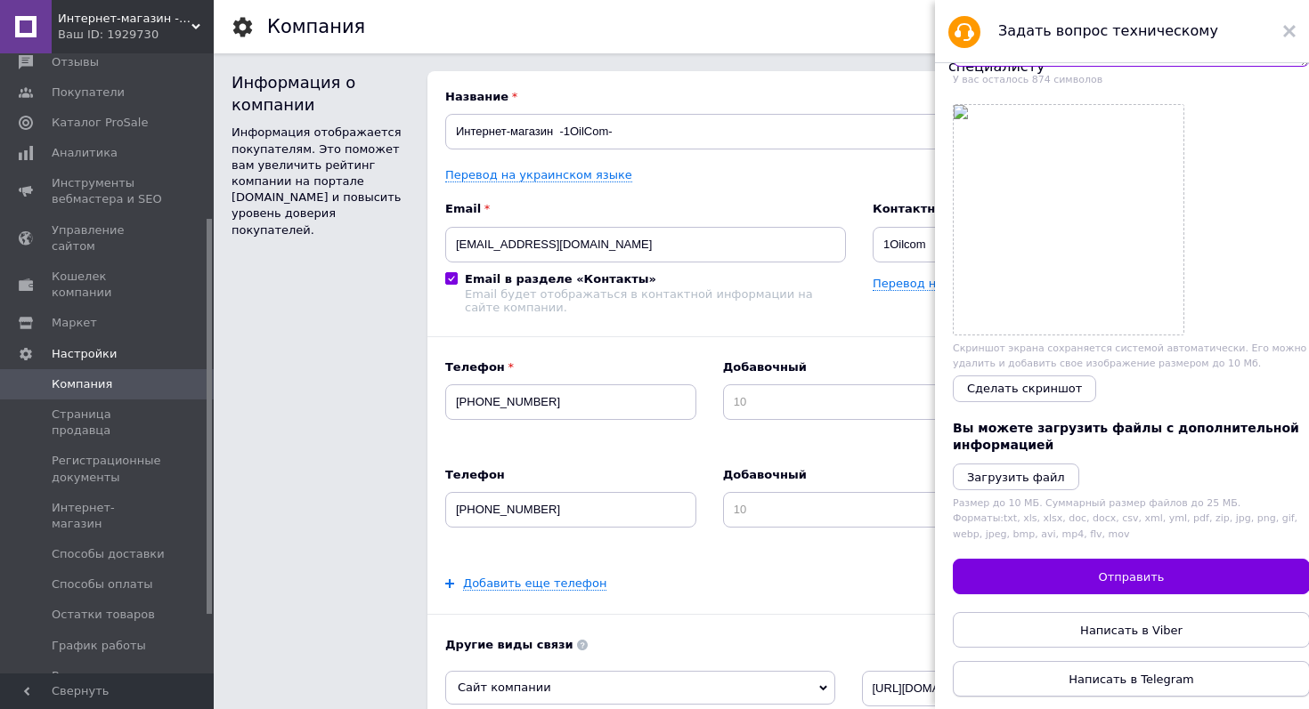
type textarea "добрый день, как поменять адрес кабинета чтоб при экспорте файла с товарами, фа…"
click at [1174, 677] on span "Написать в Telegram" at bounding box center [1131, 679] width 126 height 13
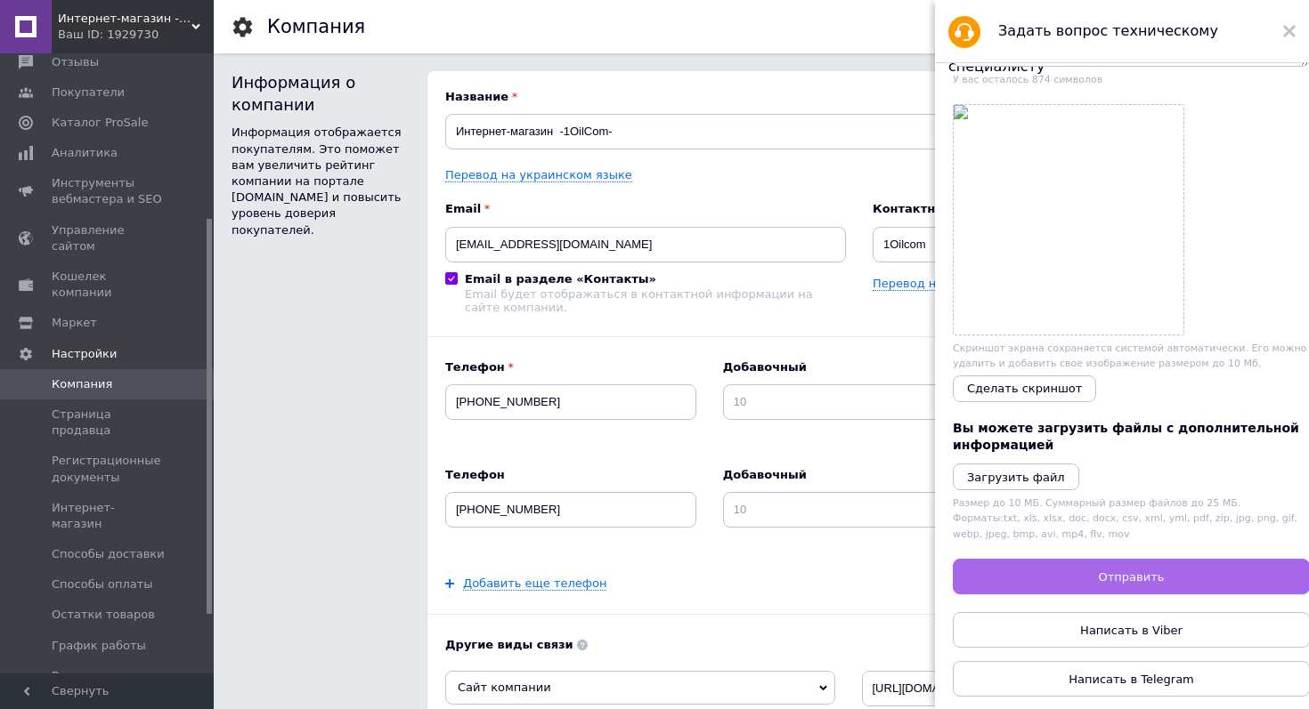
click at [1131, 579] on button "Отправить" at bounding box center [1130, 577] width 357 height 36
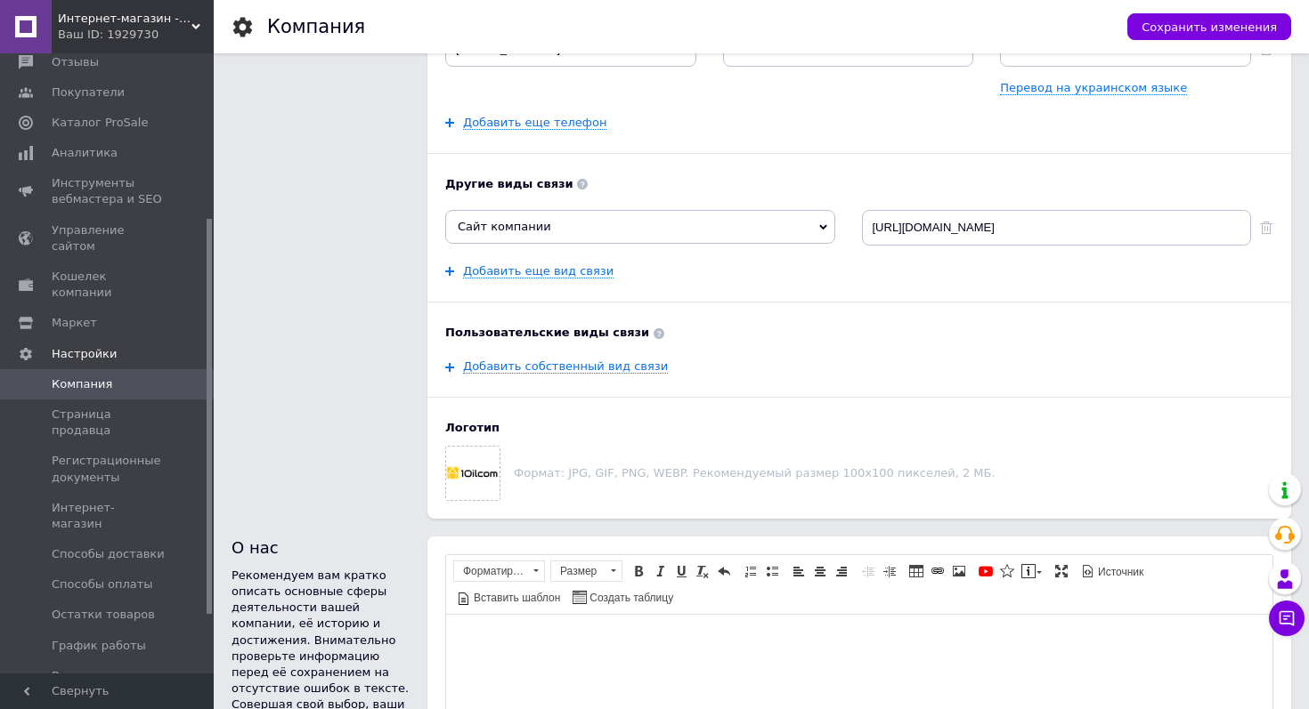
scroll to position [9, 0]
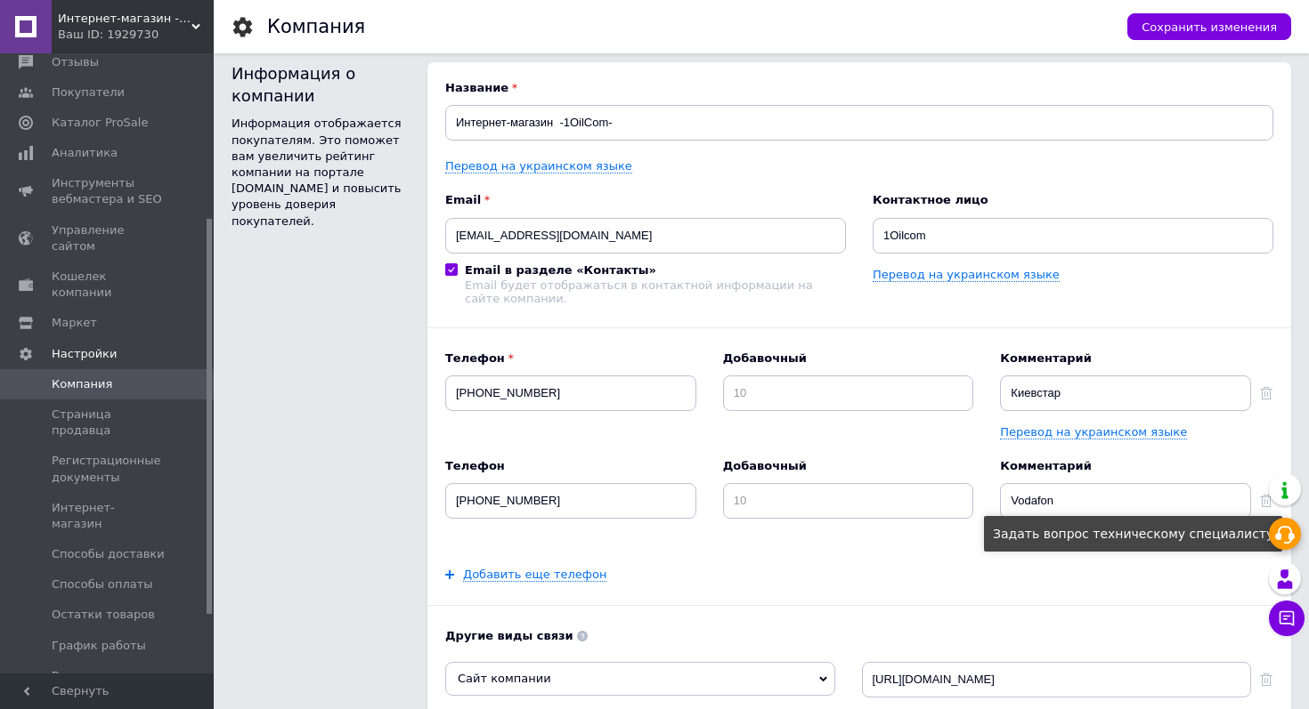
click at [1287, 537] on icon at bounding box center [1284, 534] width 21 height 21
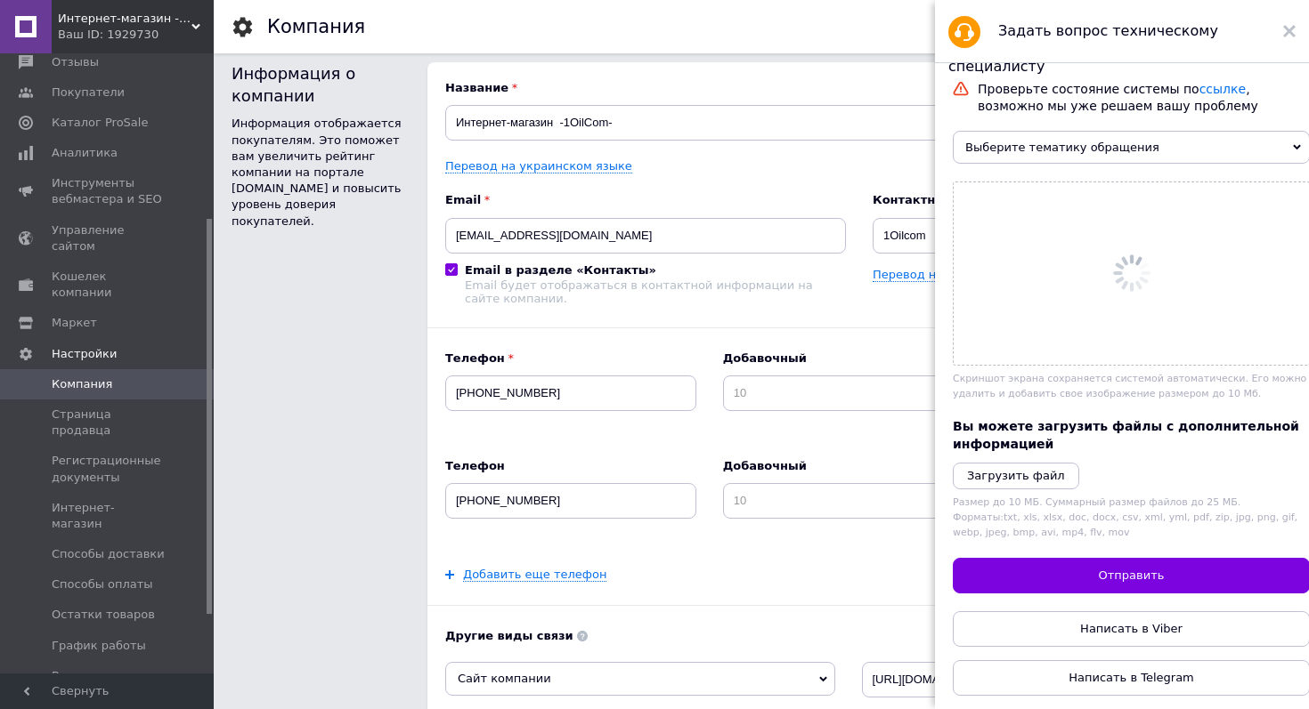
scroll to position [0, 0]
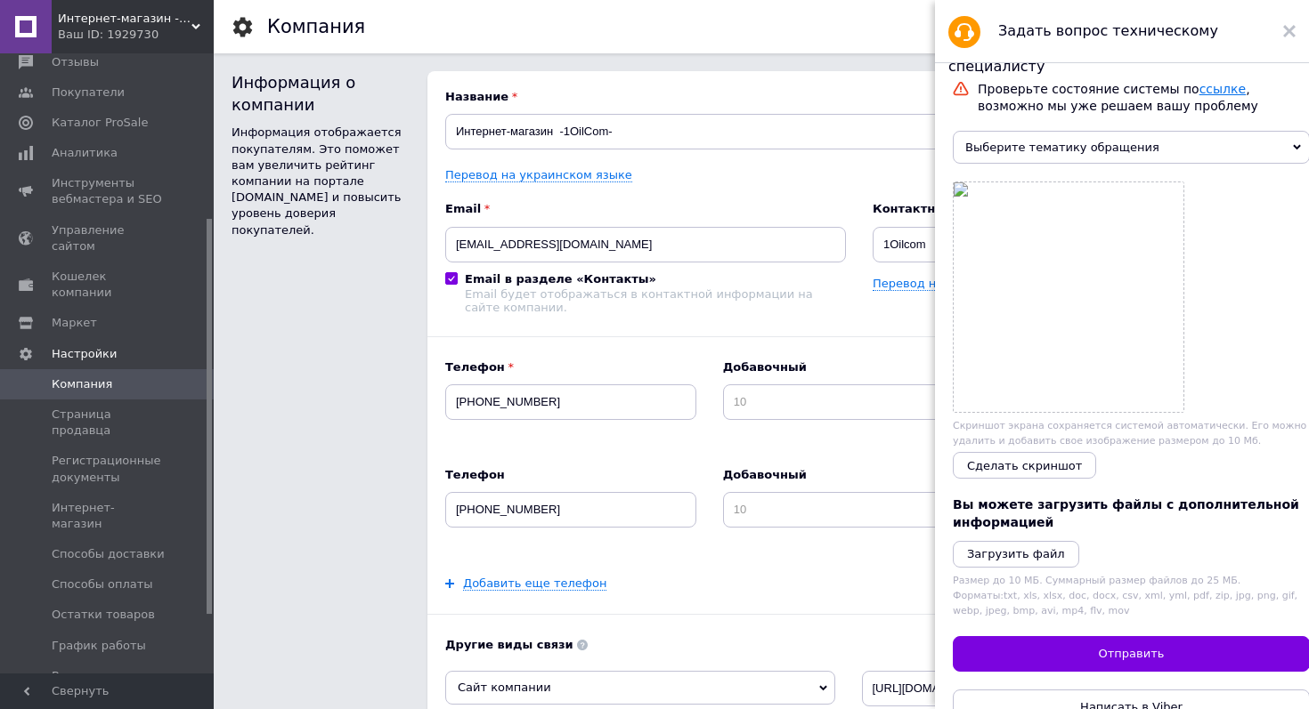
click at [1210, 92] on link "ссылке" at bounding box center [1222, 89] width 46 height 14
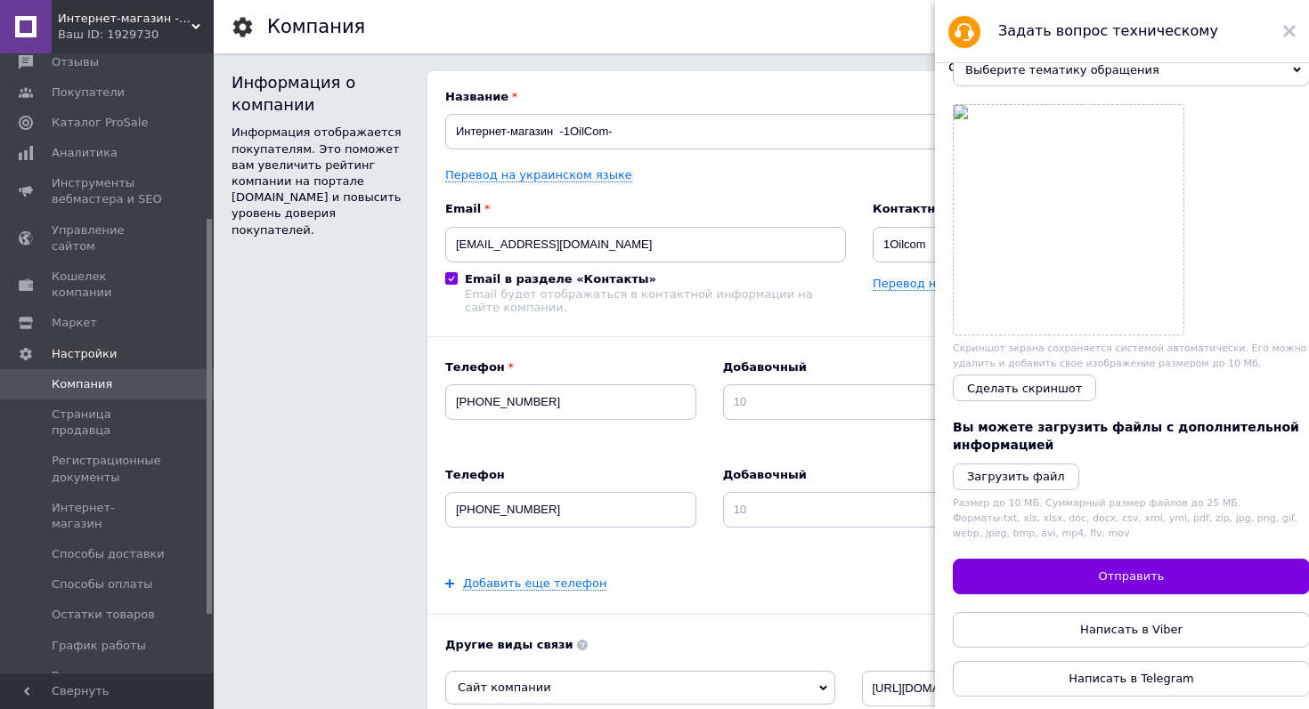
scroll to position [27, 0]
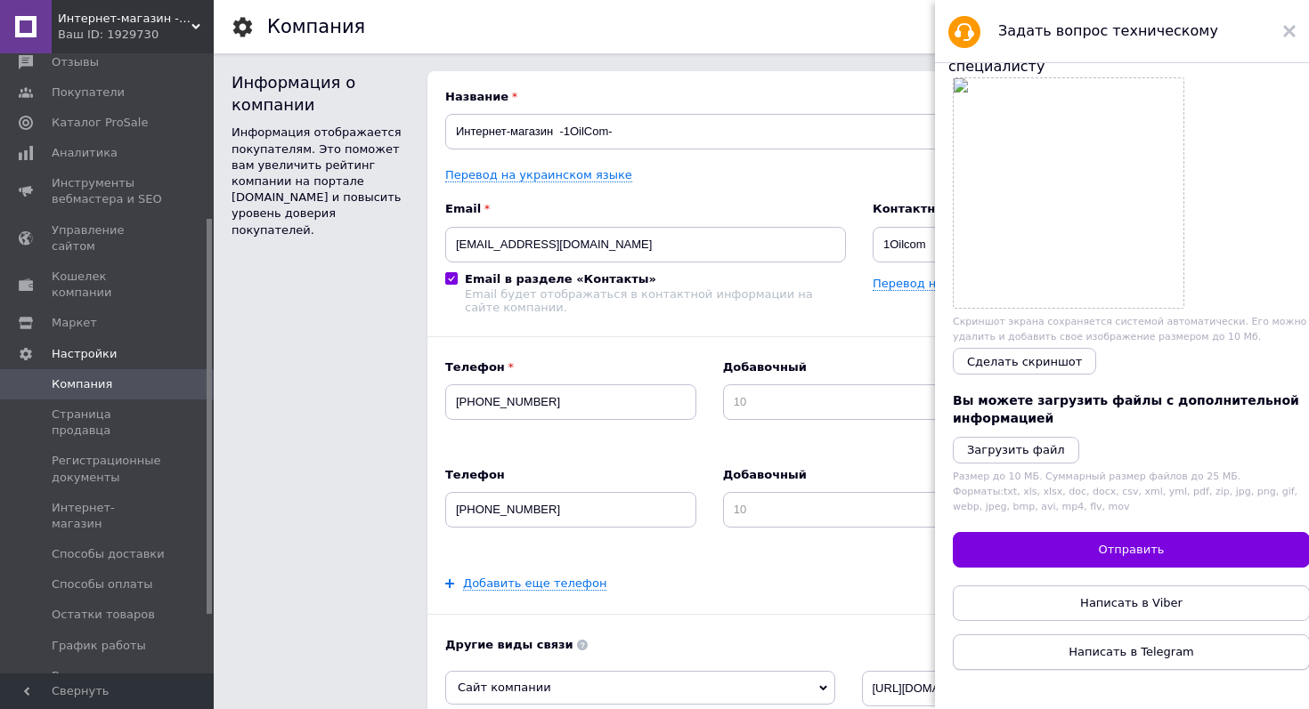
click at [1211, 653] on link "Написать в Telegram" at bounding box center [1130, 653] width 357 height 36
click at [142, 37] on div "Ваш ID: 1929730" at bounding box center [136, 35] width 156 height 16
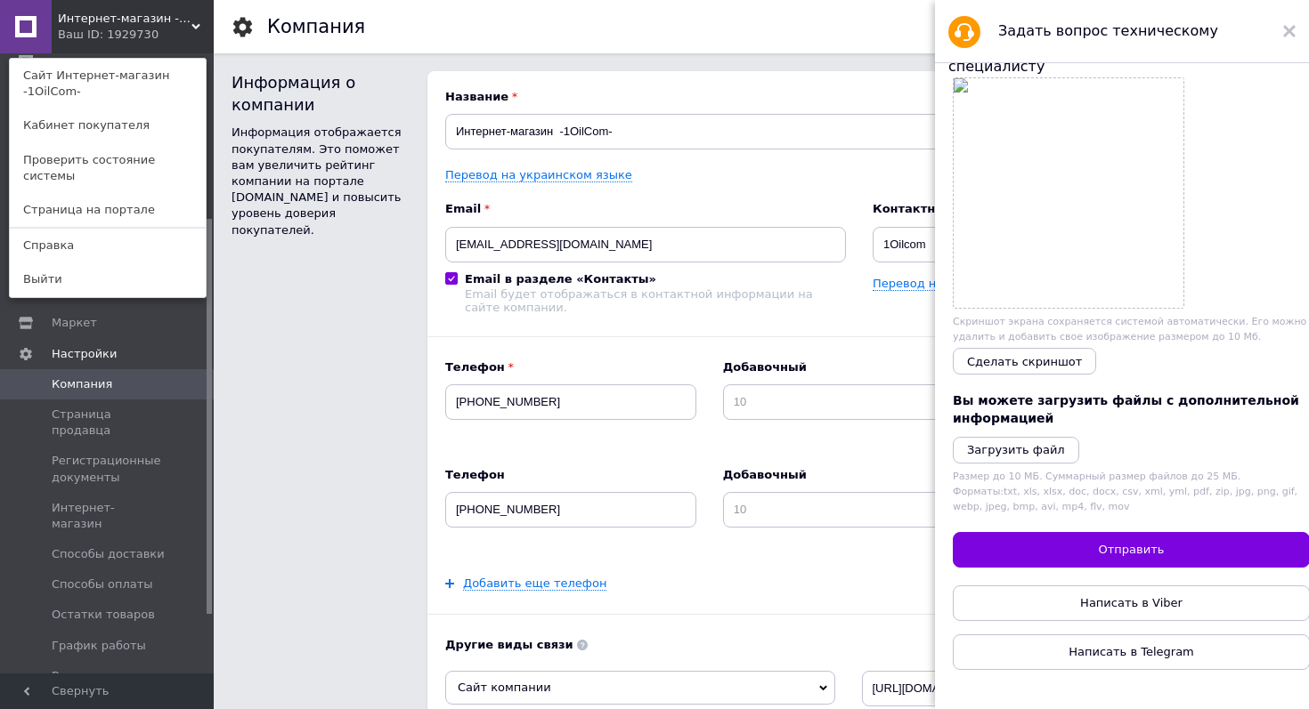
click at [260, 441] on div "Информация о компании Информация отображается покупателям. Это поможет вам увел…" at bounding box center [320, 525] width 178 height 909
click at [571, 392] on input "[PHONE_NUMBER]" at bounding box center [570, 403] width 251 height 36
click at [567, 510] on input "[PHONE_NUMBER]" at bounding box center [570, 510] width 251 height 36
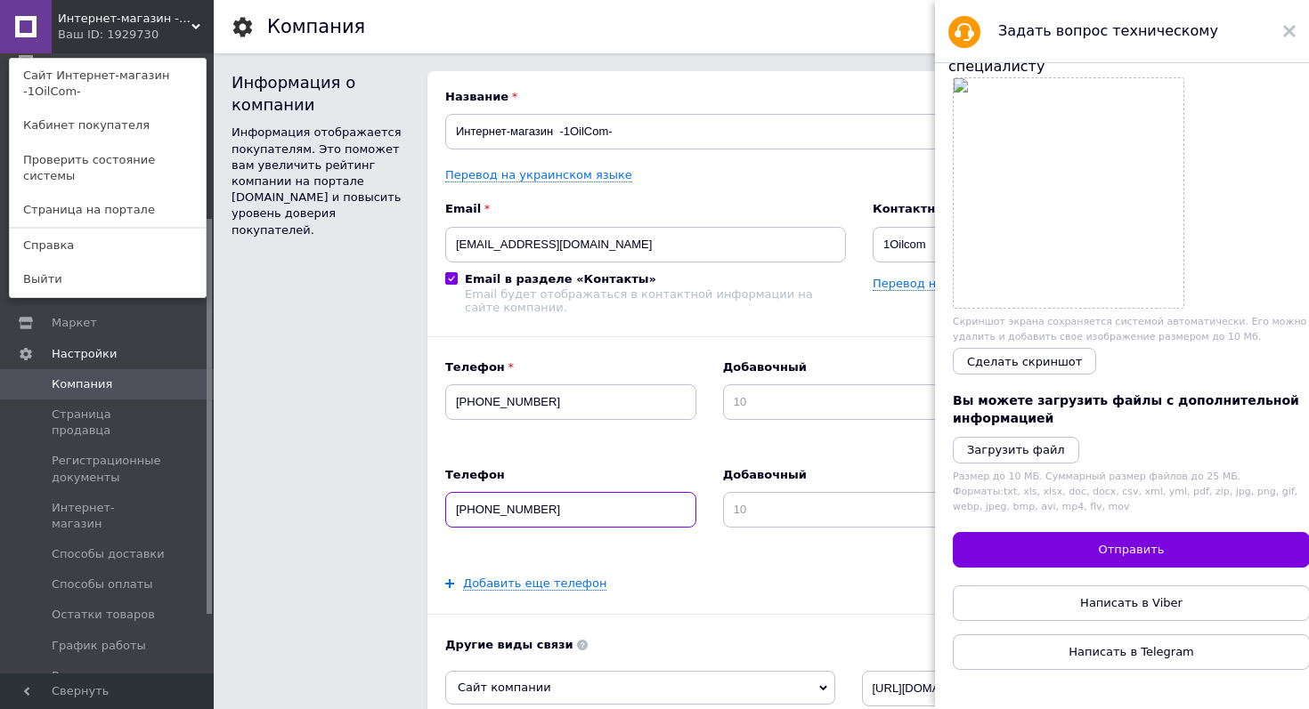
click at [567, 510] on input "[PHONE_NUMBER]" at bounding box center [570, 510] width 251 height 36
click at [313, 308] on div "Информация о компании Информация отображается покупателям. Это поможет вам увел…" at bounding box center [320, 525] width 178 height 909
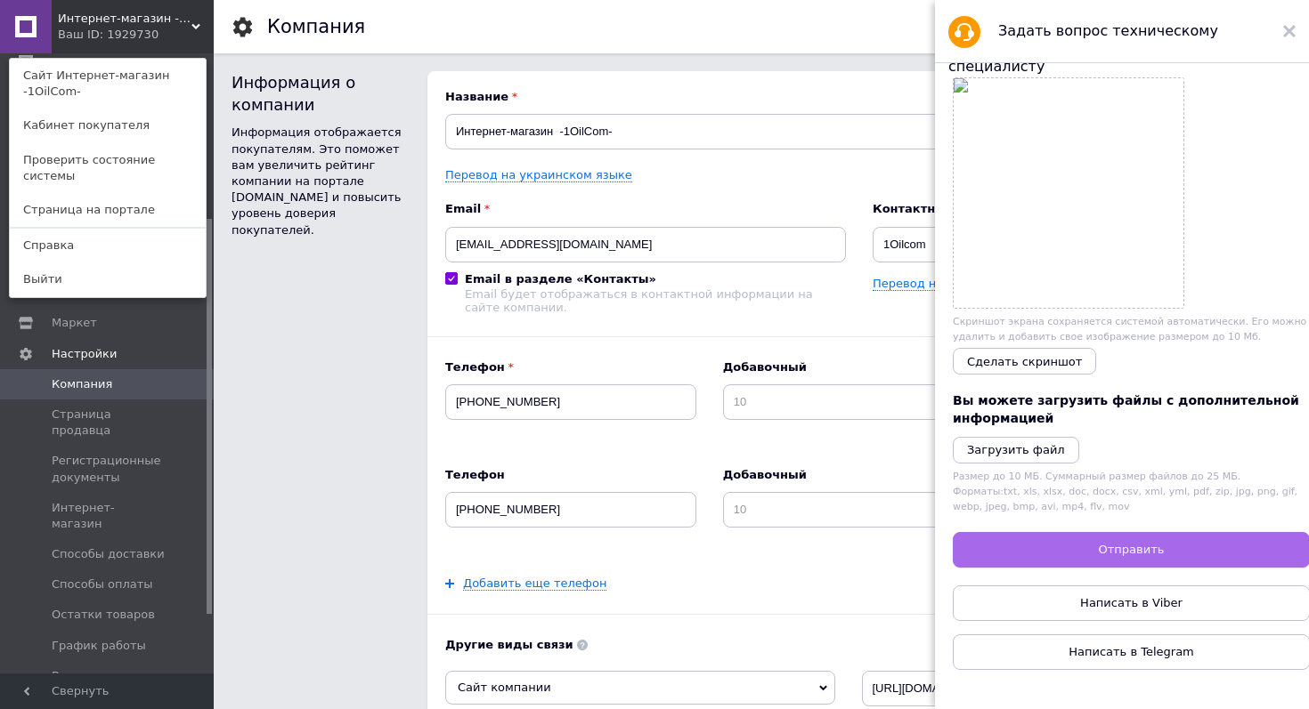
click at [1063, 546] on button "Отправить" at bounding box center [1130, 550] width 357 height 36
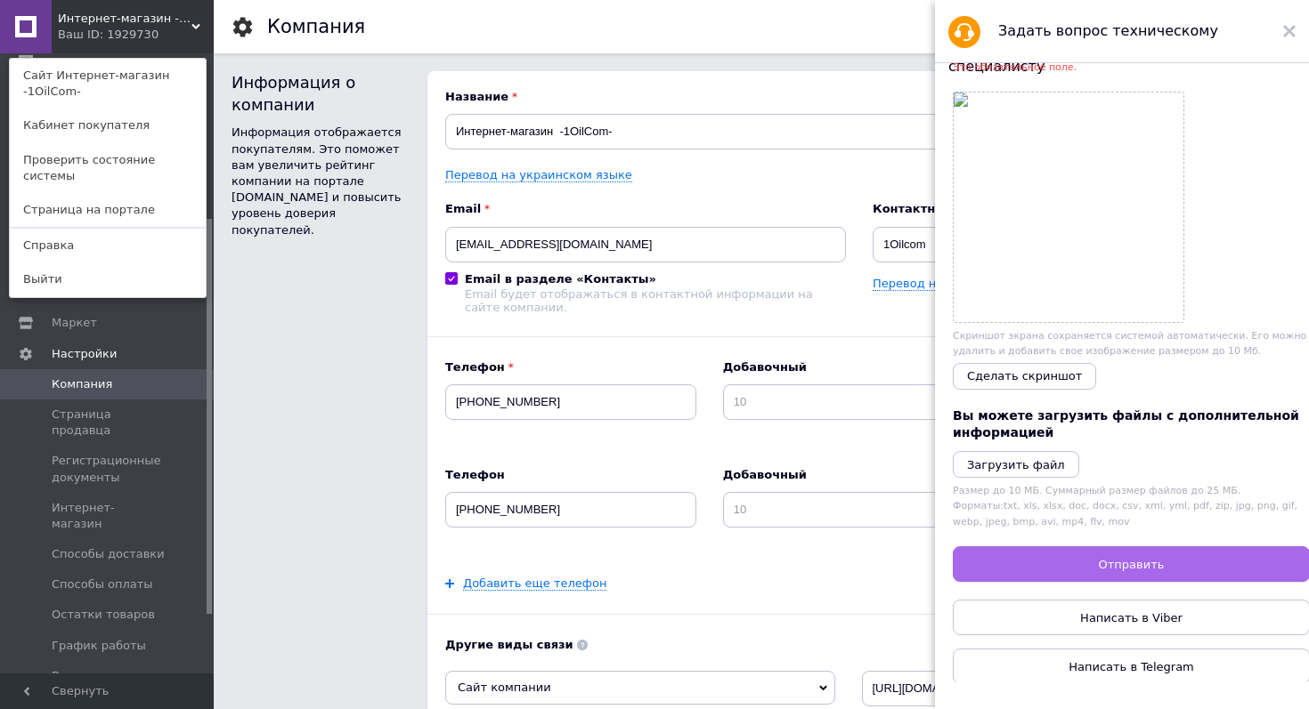
scroll to position [0, 0]
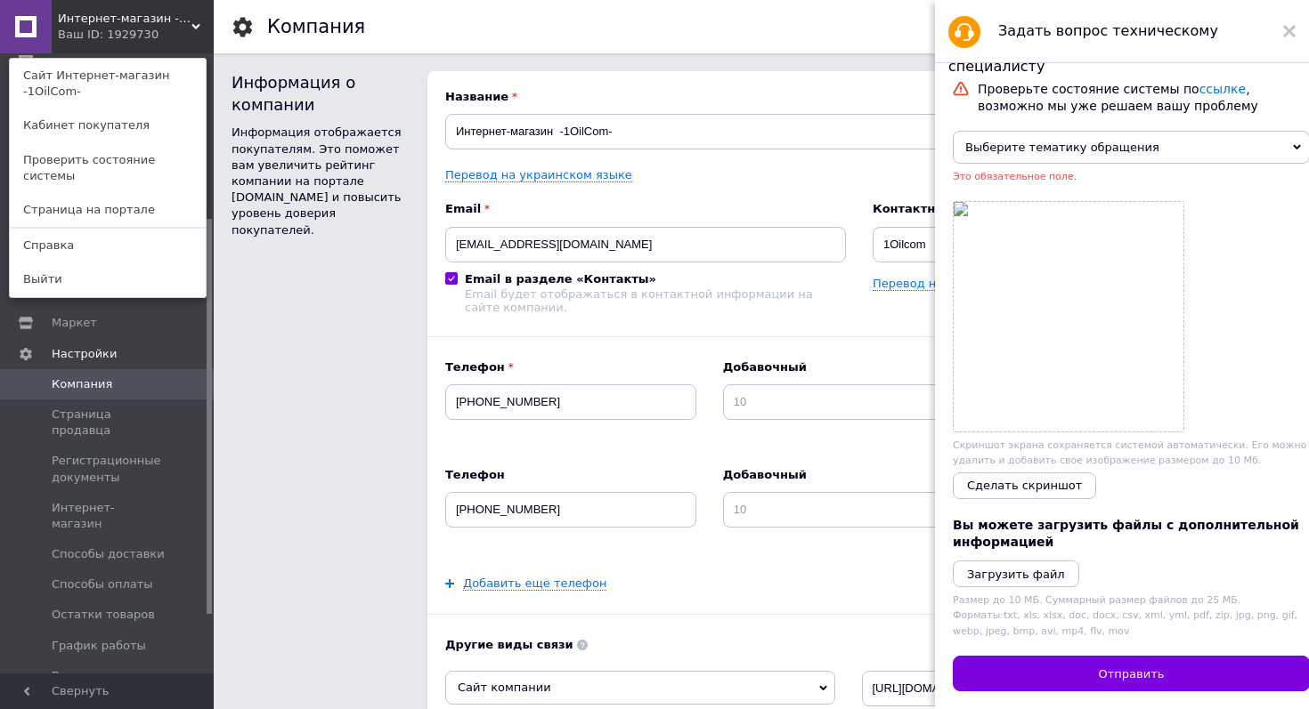
click at [1081, 149] on span "Выберите тематику обращения" at bounding box center [1130, 147] width 357 height 33
